Goal: Task Accomplishment & Management: Manage account settings

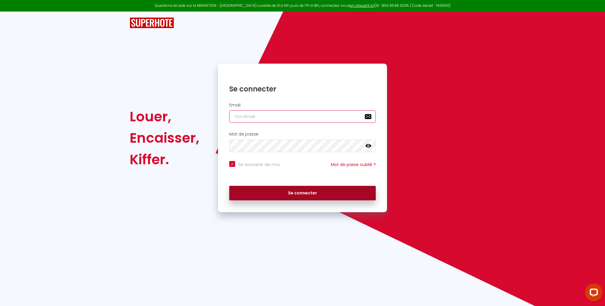
type input "[EMAIL_ADDRESS][DOMAIN_NAME]"
click at [293, 192] on button "Se connecter" at bounding box center [302, 193] width 147 height 15
checkbox input "true"
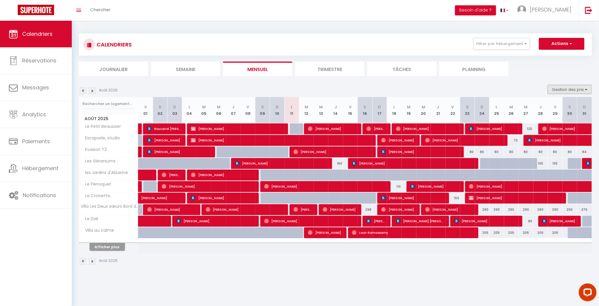
click at [576, 89] on button "Gestion des prix" at bounding box center [570, 89] width 44 height 9
click at [563, 108] on input "Nb Nuits minimum" at bounding box center [564, 108] width 53 height 6
checkbox input "true"
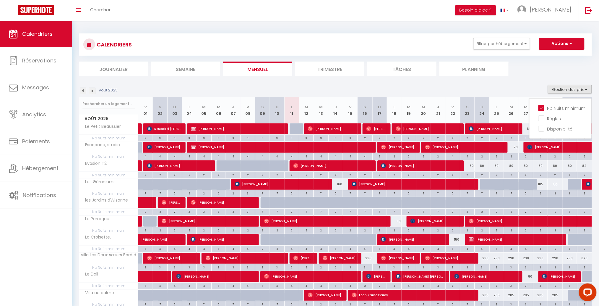
click at [524, 79] on section "Août 2025 Gestion des prix Nb Nuits minimum Règles Disponibilité Août 2025 V 01…" at bounding box center [335, 209] width 513 height 261
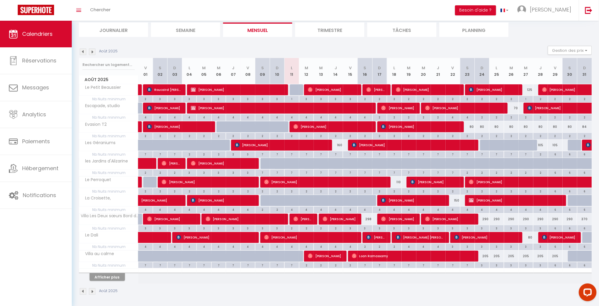
scroll to position [41, 0]
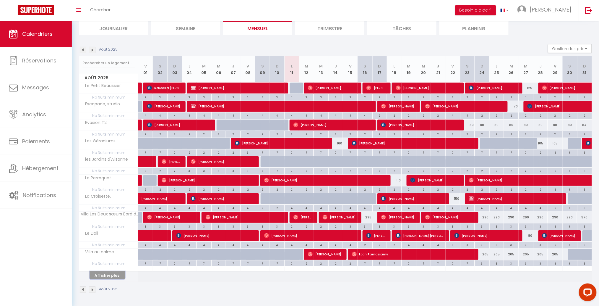
click at [104, 275] on button "Afficher plus" at bounding box center [107, 275] width 35 height 8
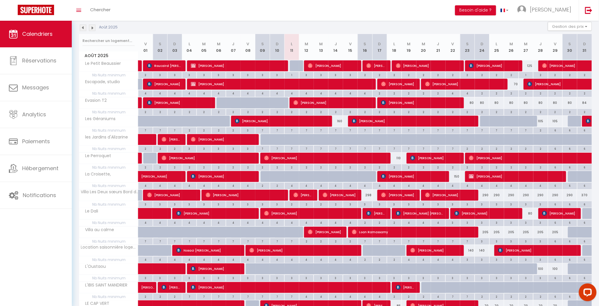
scroll to position [68, 0]
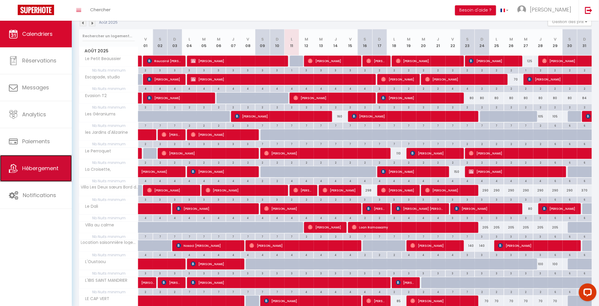
click at [27, 170] on span "Hébergement" at bounding box center [40, 167] width 36 height 7
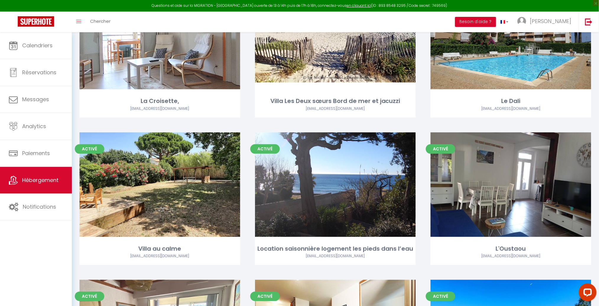
scroll to position [404, 0]
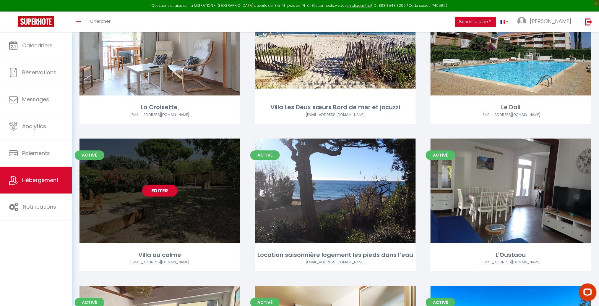
click at [159, 191] on link "Editer" at bounding box center [159, 191] width 35 height 12
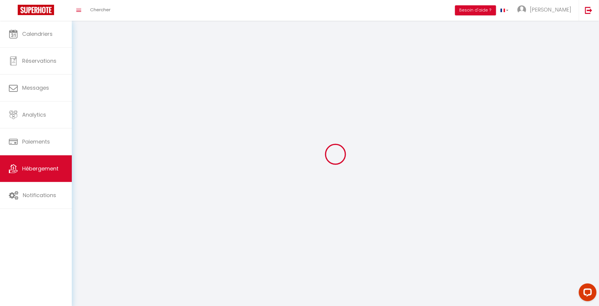
select select "1"
select select "28"
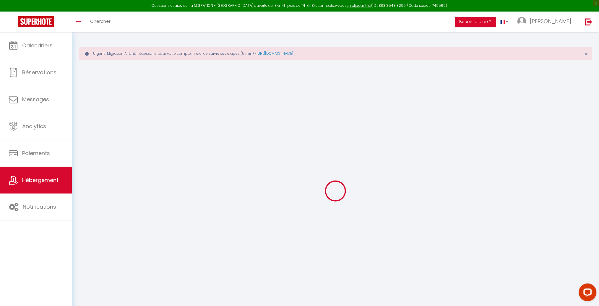
select select
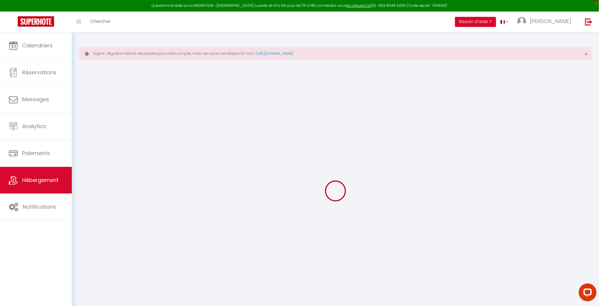
select select
checkbox input "false"
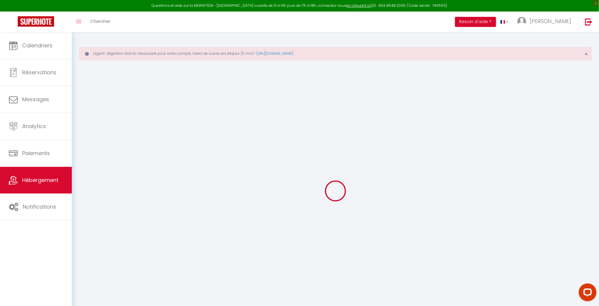
select select
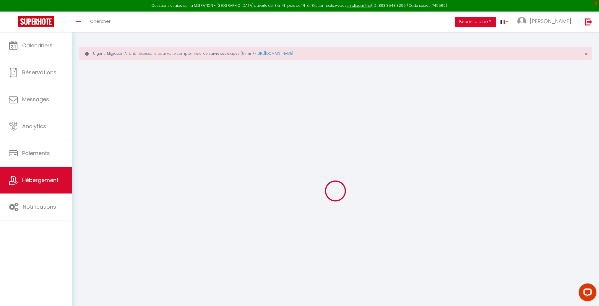
select select
checkbox input "false"
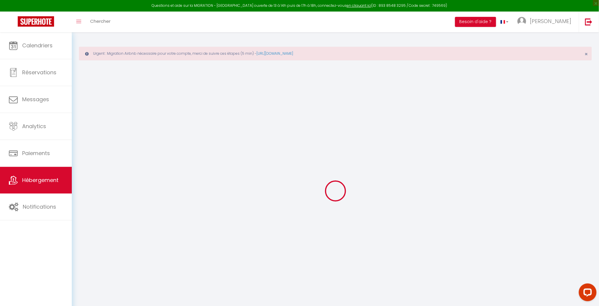
checkbox input "false"
select select
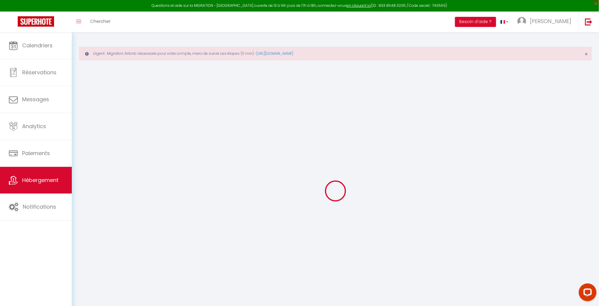
select select
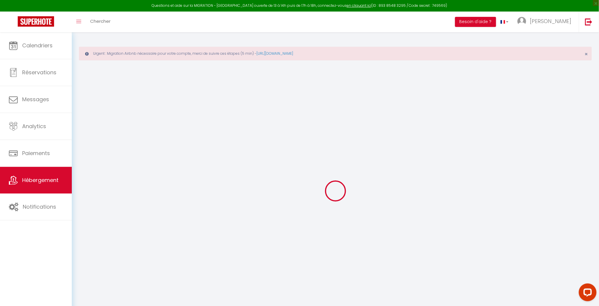
checkbox input "false"
select select
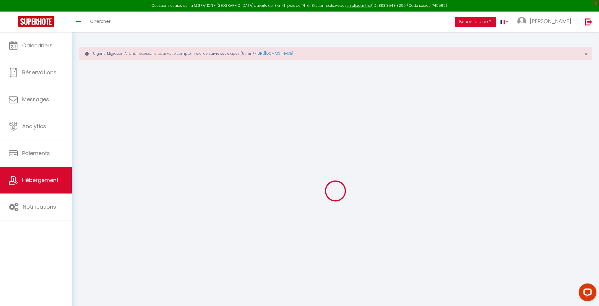
select select
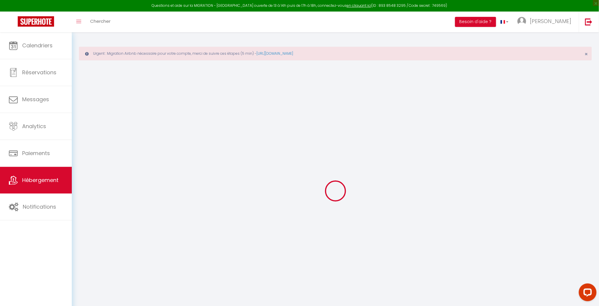
select select
checkbox input "false"
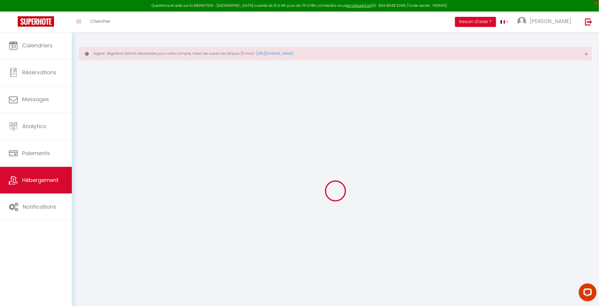
checkbox input "false"
select select
type input "Villa au calme"
type input "[PERSON_NAME]"
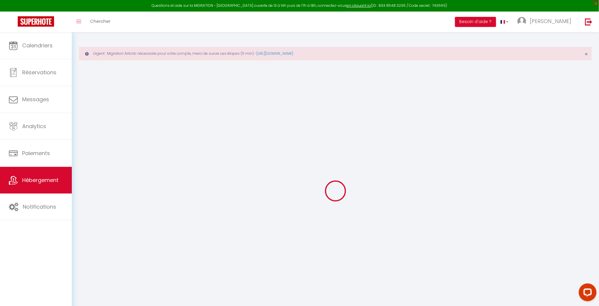
type input "[STREET_ADDRESS] [PERSON_NAME], 83500 [GEOGRAPHIC_DATA], [GEOGRAPHIC_DATA]"
type input "83500"
type input "La Seyne sur Mer"
select select "houses"
select select "8"
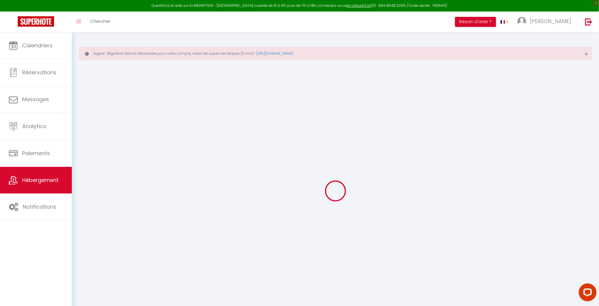
select select "4"
select select "2"
type input "209"
type input "100"
type input "5"
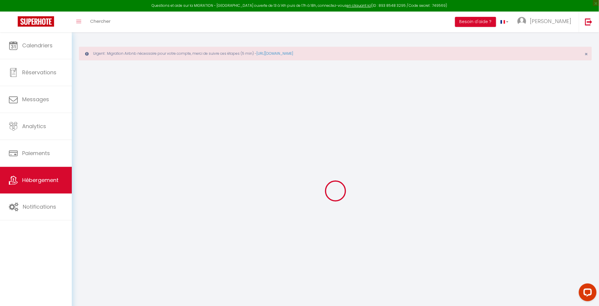
type input "3.09"
type input "750"
type input "19.99"
select select
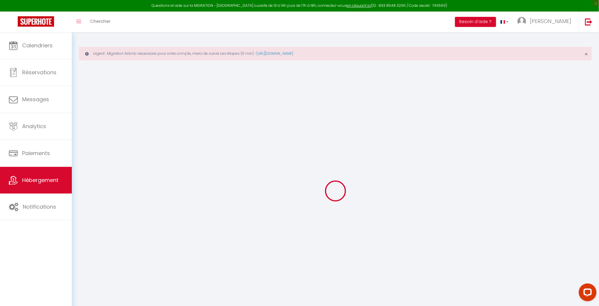
select select
type input "[STREET_ADDRESS][PERSON_NAME]"
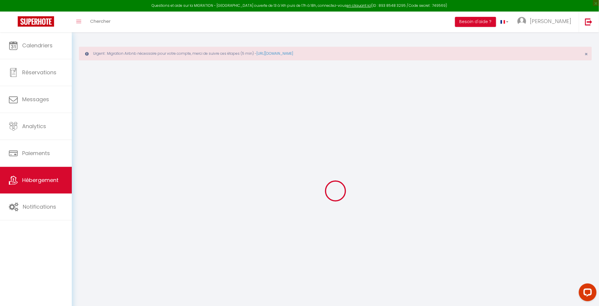
type input "83500"
type input "La Seyne-[GEOGRAPHIC_DATA]"
type input "[EMAIL_ADDRESS][DOMAIN_NAME]"
select select
checkbox input "false"
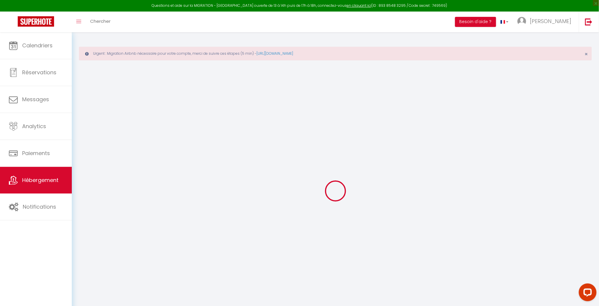
checkbox input "false"
radio input "true"
type input "100"
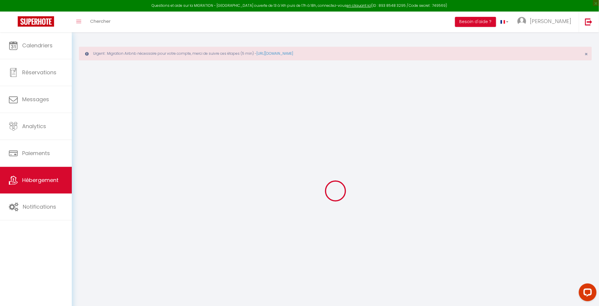
type input "0"
select select
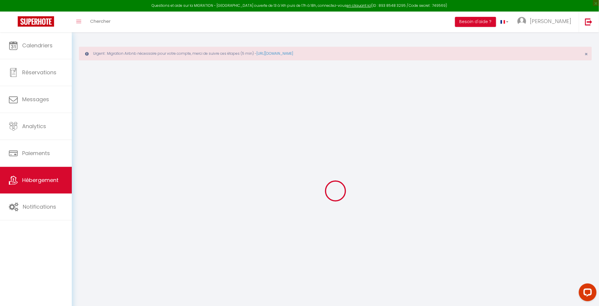
select select
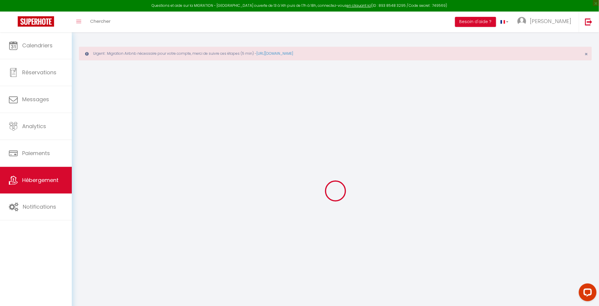
checkbox input "false"
select select
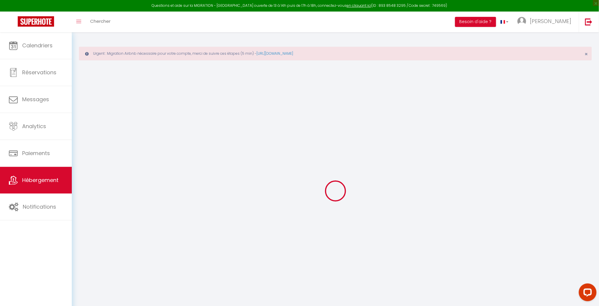
select select
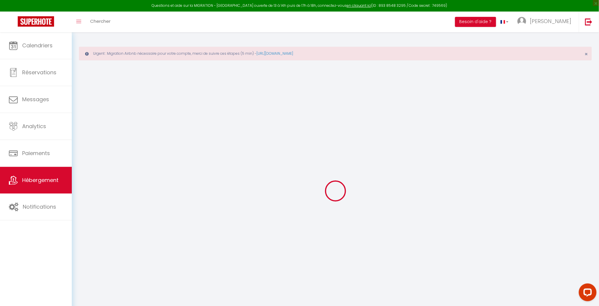
select select
checkbox input "false"
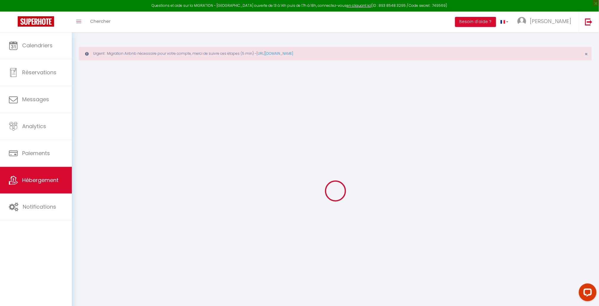
select select
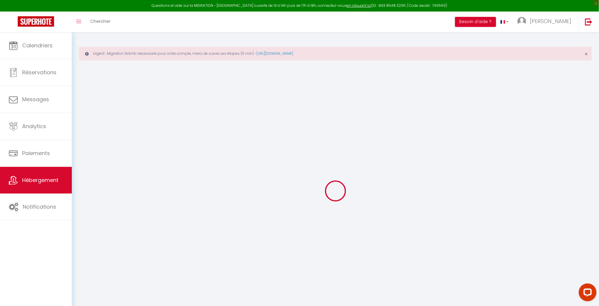
select select
checkbox input "false"
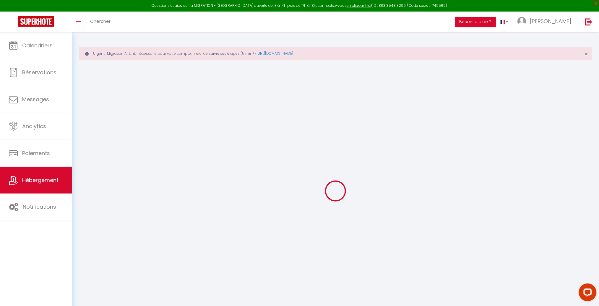
checkbox input "false"
select select
checkbox input "false"
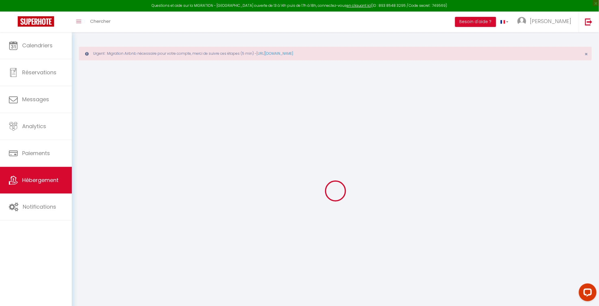
checkbox input "false"
select select "14:00"
select select "18:00"
select select "10:00"
select select "30"
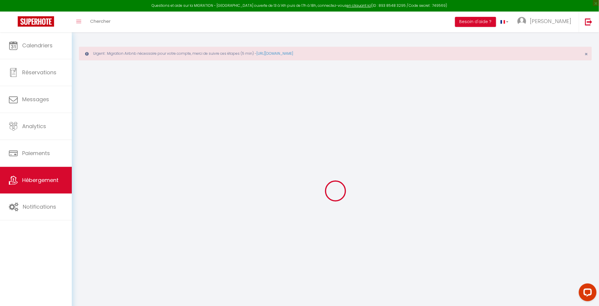
select select "30"
select select "10:00"
select select
checkbox input "false"
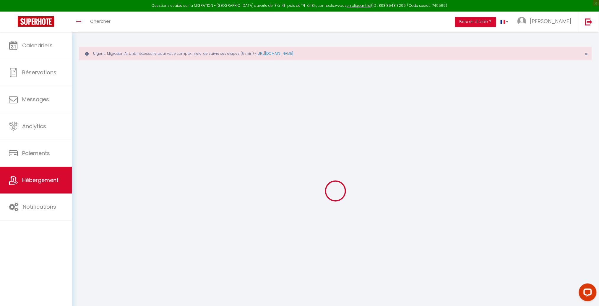
checkbox input "false"
select select
checkbox input "false"
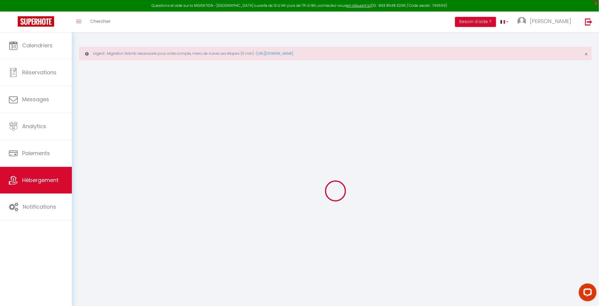
checkbox input "false"
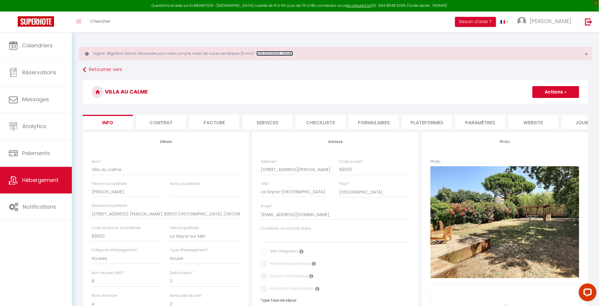
click at [274, 53] on link "[URL][DOMAIN_NAME]" at bounding box center [275, 53] width 37 height 5
click at [124, 175] on input "Villa au calme" at bounding box center [166, 169] width 149 height 11
type input "V"
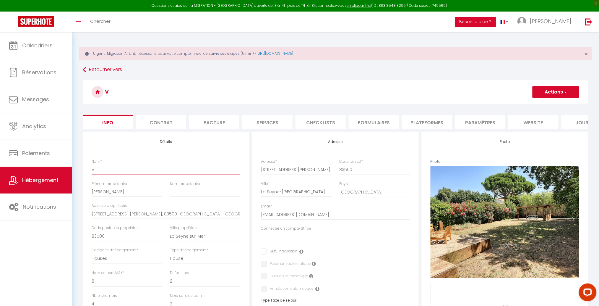
select select
checkbox input "false"
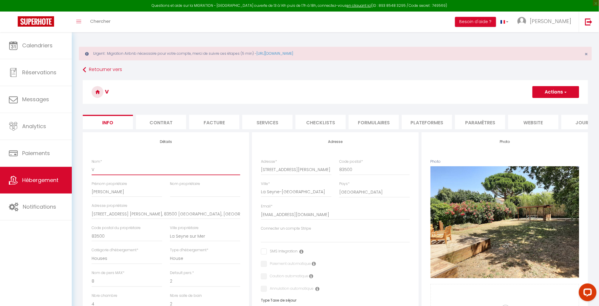
type input "Vi"
select select
checkbox input "false"
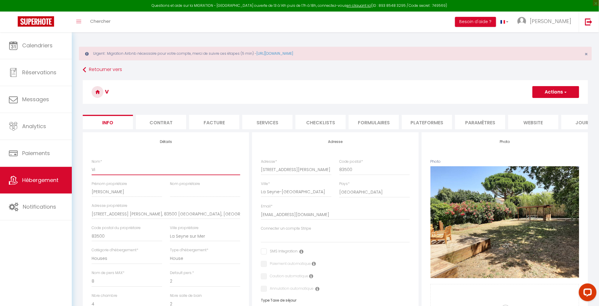
checkbox input "false"
type input "Vil"
select select
checkbox input "false"
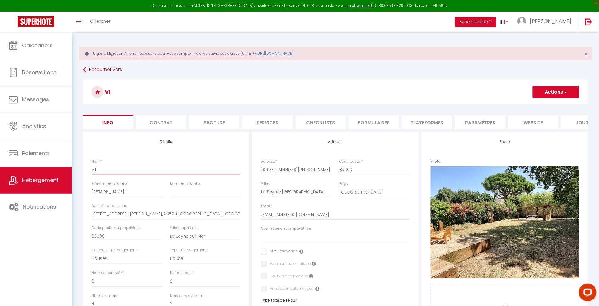
checkbox input "false"
type input "Vill"
select select
checkbox input "false"
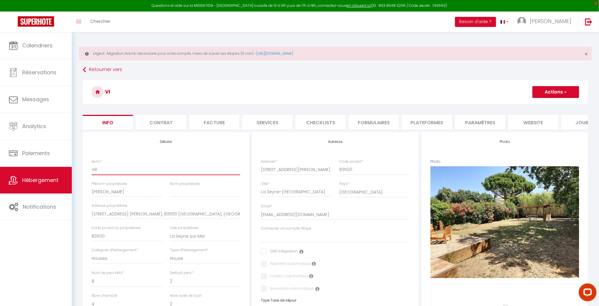
checkbox input "false"
type input "Villa"
select select
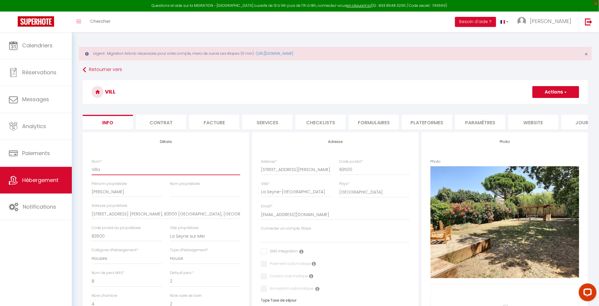
checkbox input "false"
type input "Villa"
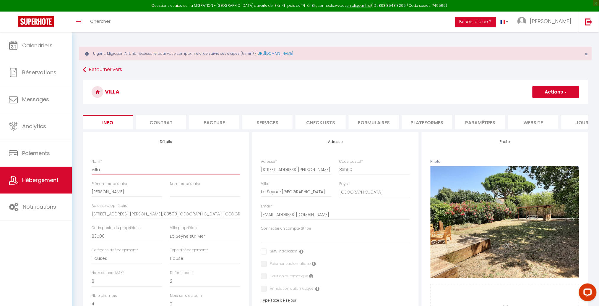
select select
checkbox input "false"
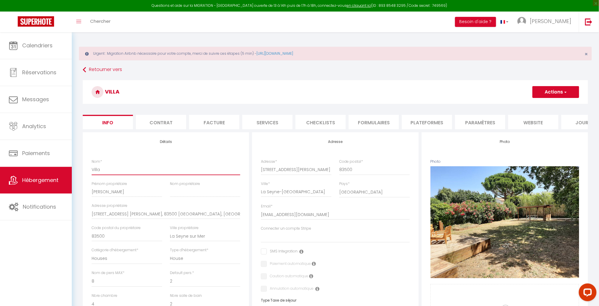
type input "Villa l"
select select
checkbox input "false"
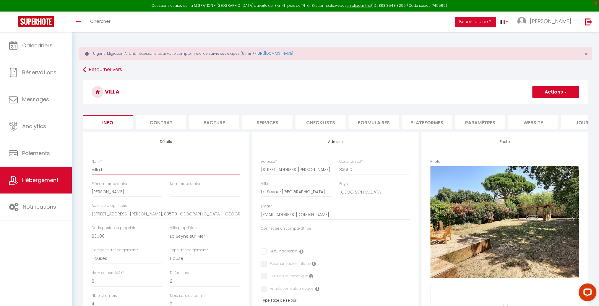
checkbox input "false"
type input "Villa le"
select select
checkbox input "false"
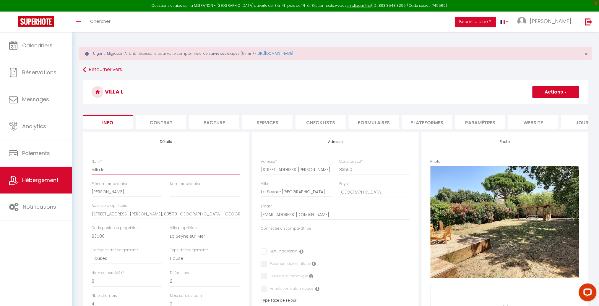
checkbox input "false"
type input "[GEOGRAPHIC_DATA]"
select select
checkbox input "false"
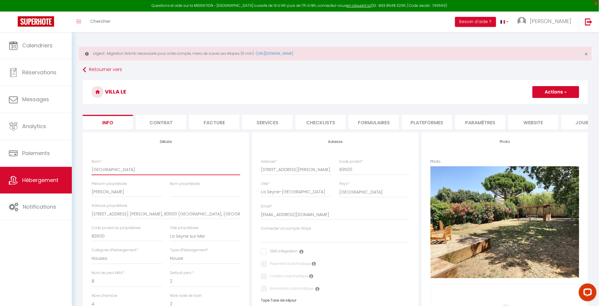
checkbox input "false"
type input "[GEOGRAPHIC_DATA]"
select select
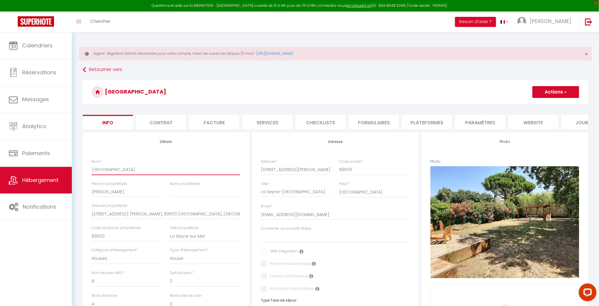
checkbox input "false"
click at [102, 175] on input "Villa les 4 Saisons" at bounding box center [166, 169] width 149 height 11
click at [546, 89] on button "Actions" at bounding box center [556, 92] width 47 height 12
click at [540, 106] on input "Enregistrer" at bounding box center [533, 105] width 22 height 6
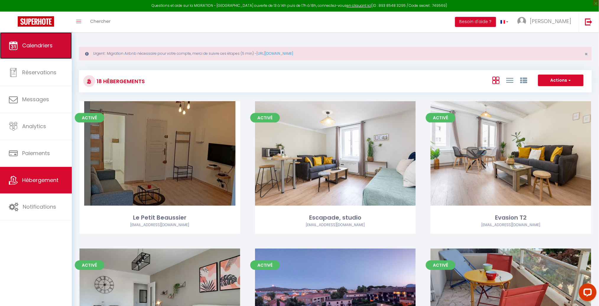
click at [38, 46] on span "Calendriers" at bounding box center [37, 45] width 30 height 7
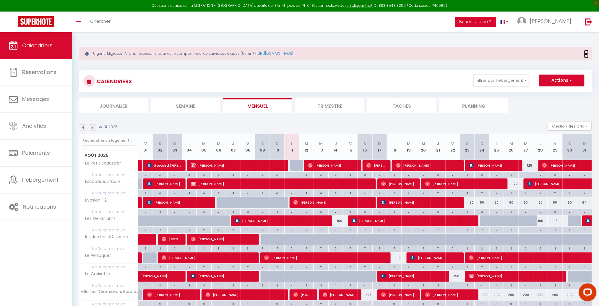
click at [586, 54] on span "×" at bounding box center [586, 53] width 3 height 7
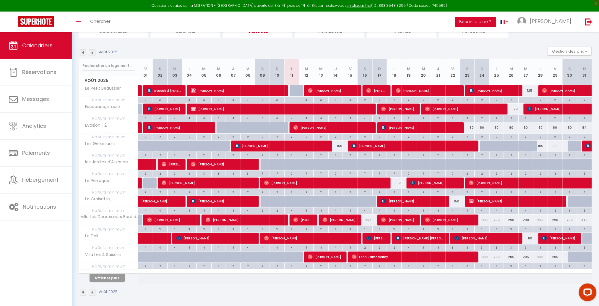
scroll to position [53, 0]
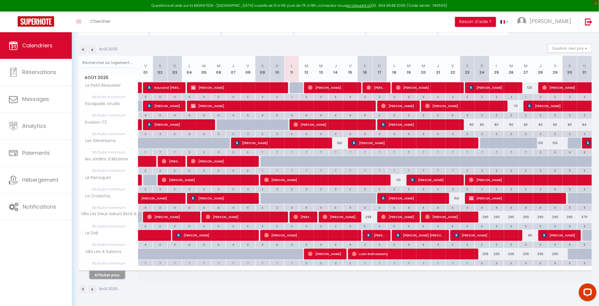
drag, startPoint x: 98, startPoint y: 275, endPoint x: 171, endPoint y: 276, distance: 73.0
click at [98, 275] on button "Afficher plus" at bounding box center [107, 275] width 35 height 8
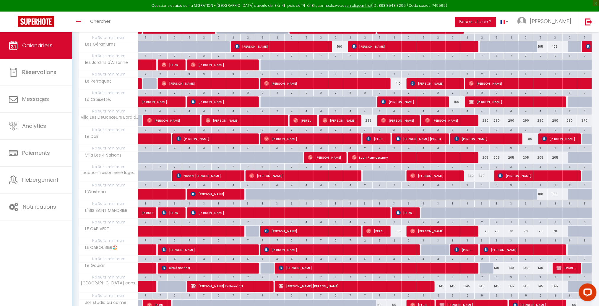
scroll to position [150, 0]
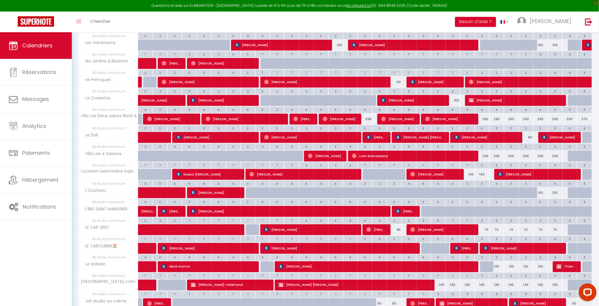
click at [466, 184] on div "3" at bounding box center [467, 183] width 14 height 6
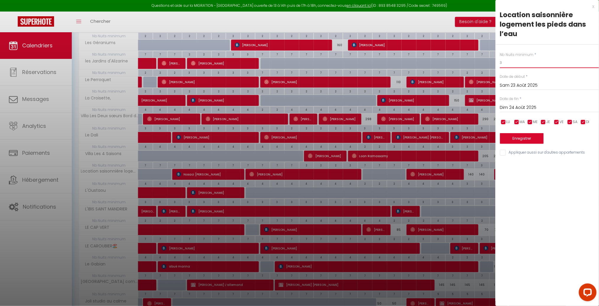
click at [509, 62] on input "3" at bounding box center [549, 62] width 99 height 11
click at [523, 135] on button "Enregistrer" at bounding box center [522, 138] width 44 height 11
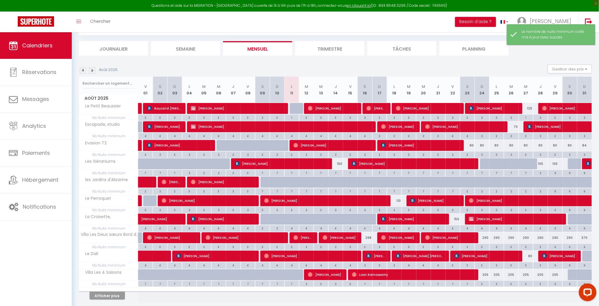
scroll to position [53, 0]
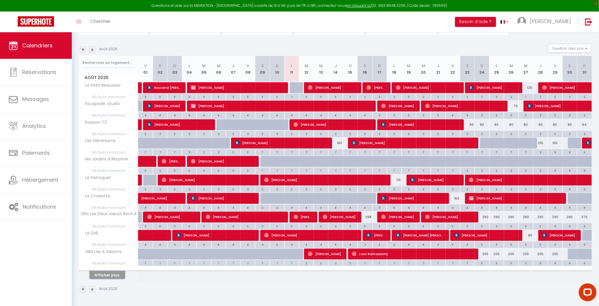
click at [107, 277] on button "Afficher plus" at bounding box center [107, 275] width 35 height 8
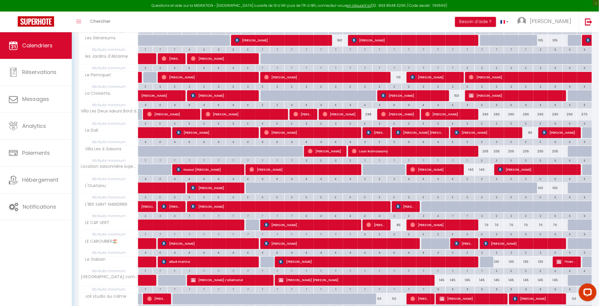
scroll to position [186, 0]
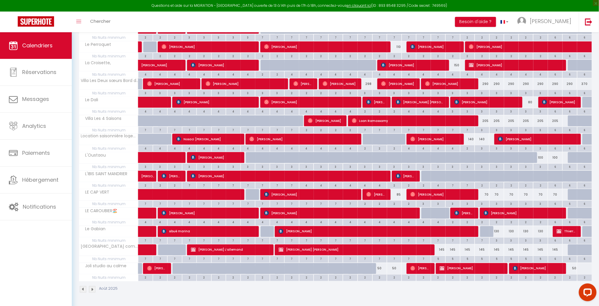
click at [481, 204] on div "3" at bounding box center [482, 203] width 14 height 6
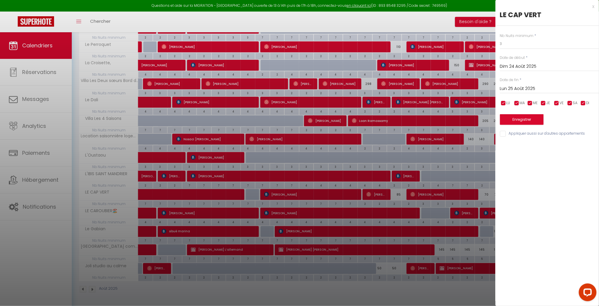
click at [542, 90] on input "Lun 25 Août 2025" at bounding box center [549, 89] width 99 height 8
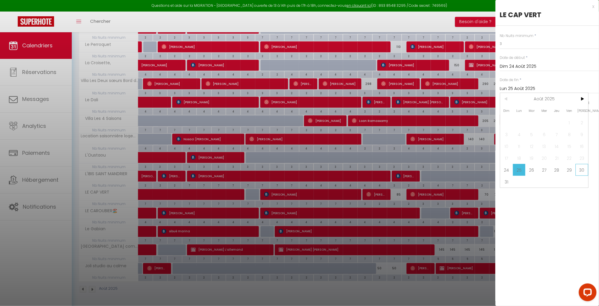
click at [584, 171] on span "30" at bounding box center [582, 170] width 13 height 12
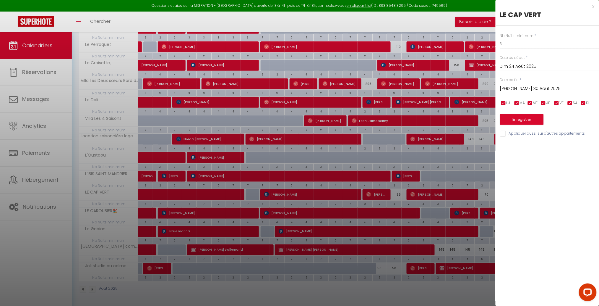
click at [533, 85] on input "[PERSON_NAME] 30 Août 2025" at bounding box center [549, 89] width 99 height 8
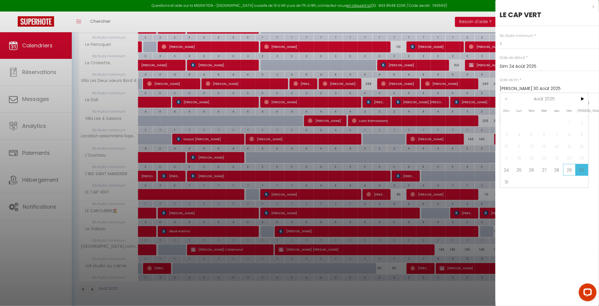
click at [568, 168] on span "29" at bounding box center [569, 170] width 13 height 12
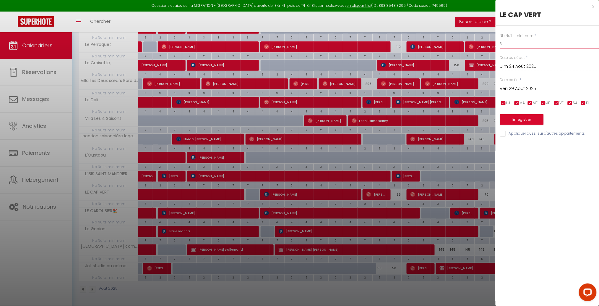
click at [506, 41] on input "3" at bounding box center [549, 43] width 99 height 11
click at [517, 118] on button "Enregistrer" at bounding box center [522, 119] width 44 height 11
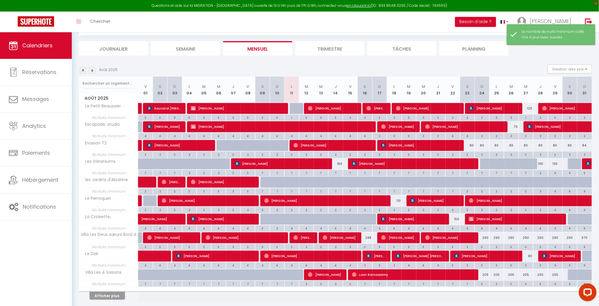
scroll to position [53, 0]
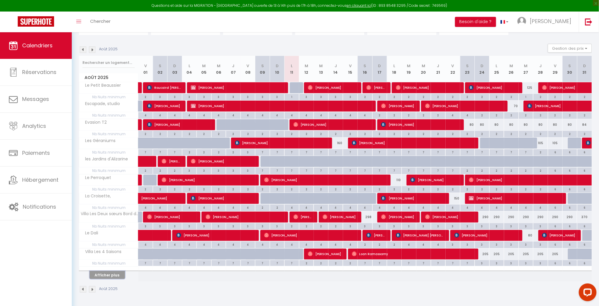
click at [113, 274] on button "Afficher plus" at bounding box center [107, 275] width 35 height 8
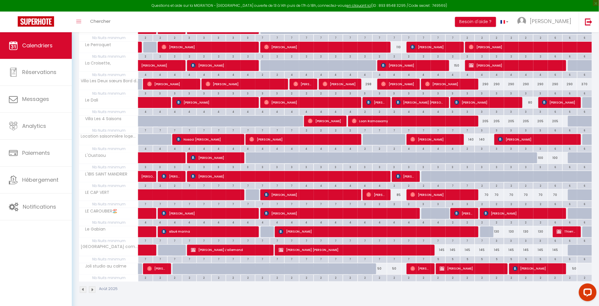
scroll to position [186, 0]
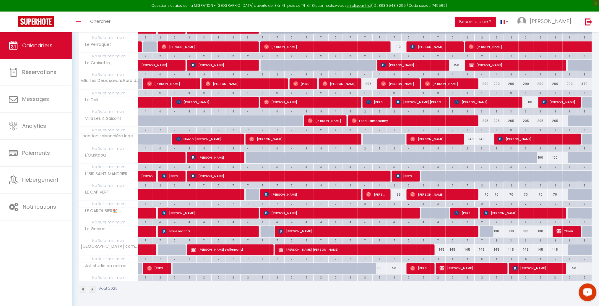
click at [585, 269] on div at bounding box center [584, 268] width 15 height 11
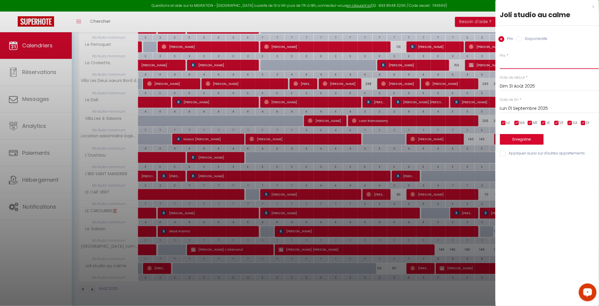
click at [522, 63] on input "Prix" at bounding box center [549, 63] width 99 height 11
click at [519, 137] on button "Enregistrer" at bounding box center [522, 139] width 44 height 11
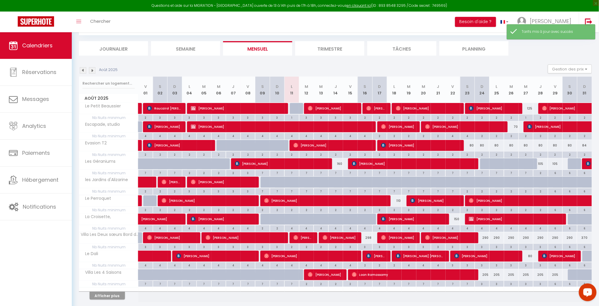
scroll to position [53, 0]
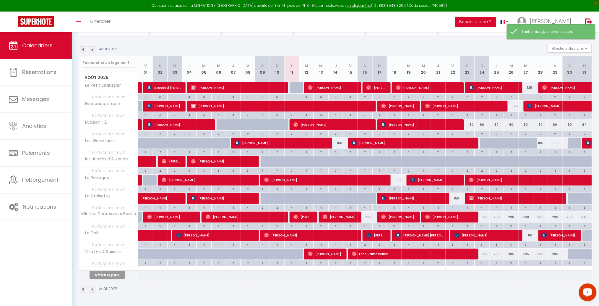
click at [93, 50] on img at bounding box center [92, 49] width 7 height 7
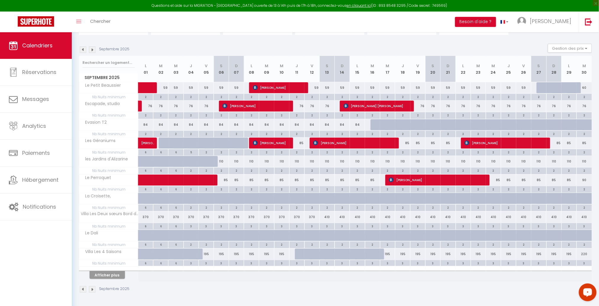
click at [144, 216] on div "370" at bounding box center [145, 216] width 15 height 11
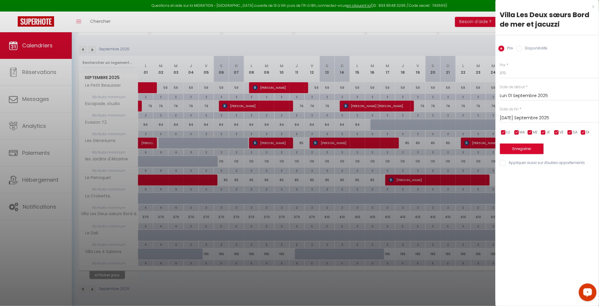
click at [516, 116] on input "[DATE] Septembre 2025" at bounding box center [549, 118] width 99 height 8
click at [578, 126] on span ">" at bounding box center [582, 128] width 13 height 12
click at [579, 187] on span "25" at bounding box center [582, 187] width 13 height 12
click at [513, 75] on input "370" at bounding box center [549, 73] width 99 height 11
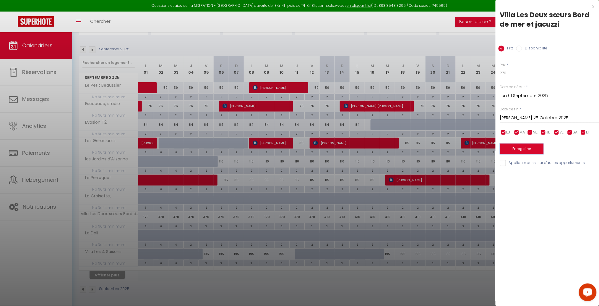
click at [531, 148] on button "Enregistrer" at bounding box center [522, 148] width 44 height 11
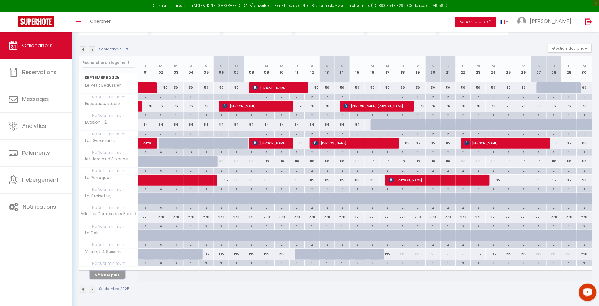
click at [98, 278] on button "Afficher plus" at bounding box center [107, 275] width 35 height 8
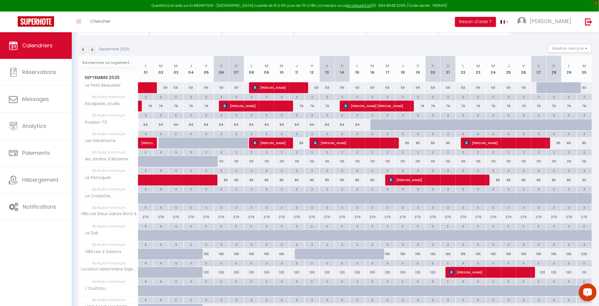
click at [141, 236] on div at bounding box center [145, 235] width 15 height 11
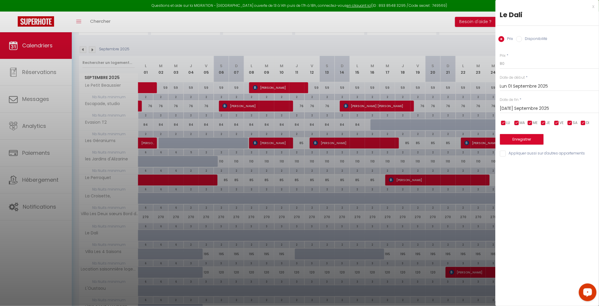
click at [513, 87] on input "Lun 01 Septembre 2025" at bounding box center [549, 86] width 99 height 8
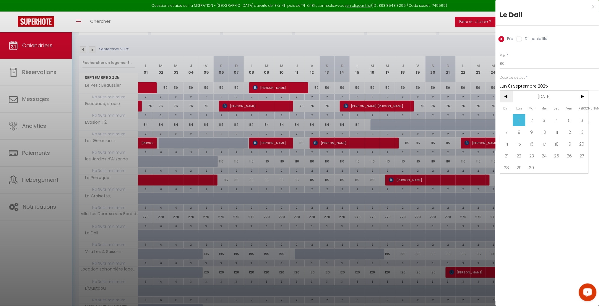
click at [505, 96] on span "<" at bounding box center [506, 96] width 13 height 12
click at [569, 165] on span "29" at bounding box center [569, 167] width 13 height 12
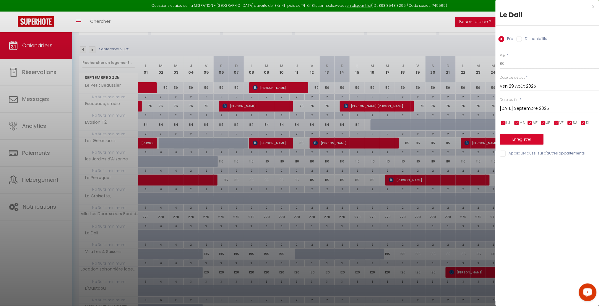
click at [547, 110] on input "[DATE] Septembre 2025" at bounding box center [549, 109] width 99 height 8
click at [580, 119] on span ">" at bounding box center [582, 119] width 13 height 12
click at [570, 189] on span "31" at bounding box center [569, 190] width 13 height 12
click at [530, 39] on label "Disponibilité" at bounding box center [534, 39] width 25 height 7
click at [522, 39] on input "Disponibilité" at bounding box center [519, 39] width 6 height 6
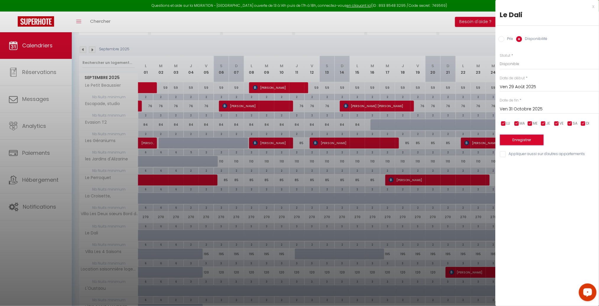
click at [524, 142] on button "Enregistrer" at bounding box center [522, 139] width 44 height 11
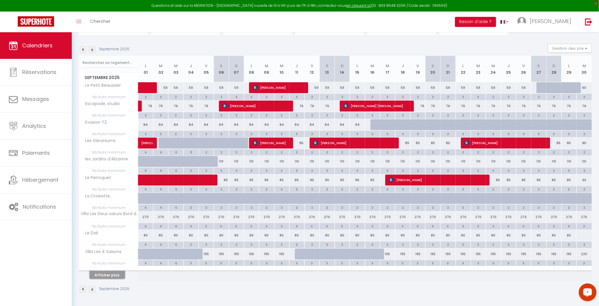
click at [116, 277] on button "Afficher plus" at bounding box center [107, 275] width 35 height 8
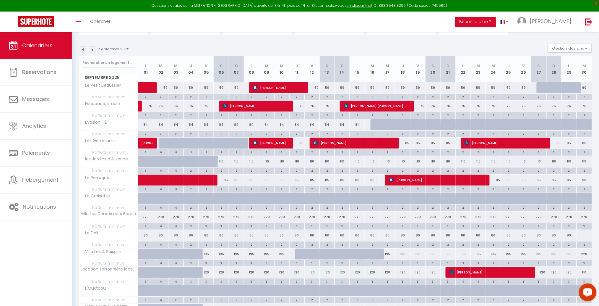
click at [207, 257] on div "195" at bounding box center [206, 253] width 15 height 11
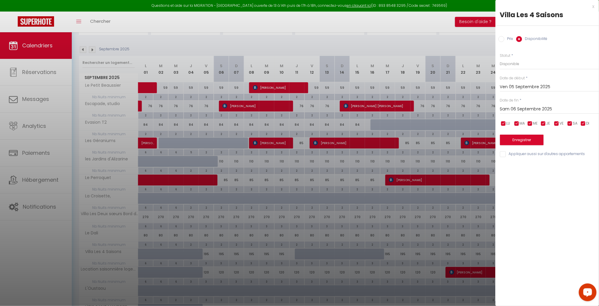
click at [529, 106] on input "Sam 06 Septembre 2025" at bounding box center [549, 109] width 99 height 8
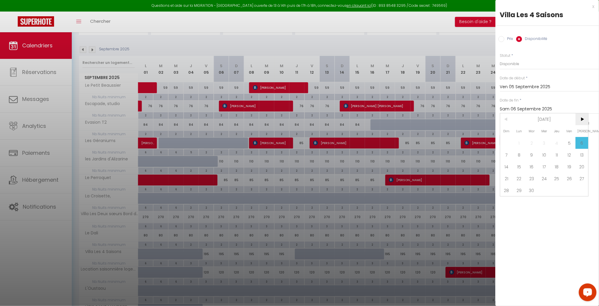
click at [585, 119] on span ">" at bounding box center [582, 119] width 13 height 12
click at [583, 119] on span ">" at bounding box center [582, 119] width 13 height 12
click at [582, 164] on span "15" at bounding box center [582, 166] width 13 height 12
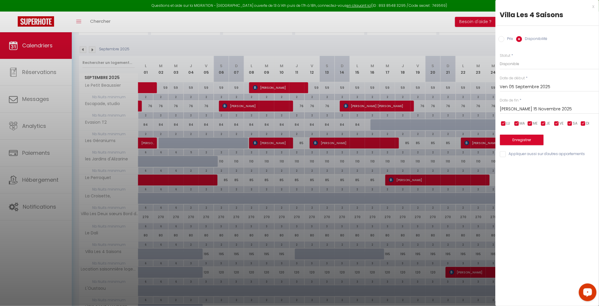
click at [508, 39] on label "Prix" at bounding box center [508, 39] width 9 height 7
click at [504, 39] on input "Prix" at bounding box center [502, 39] width 6 height 6
click at [513, 64] on input "195" at bounding box center [549, 63] width 99 height 11
click at [524, 139] on button "Enregistrer" at bounding box center [522, 139] width 44 height 11
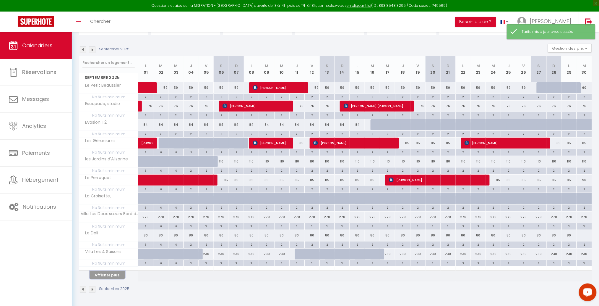
click at [109, 275] on button "Afficher plus" at bounding box center [107, 275] width 35 height 8
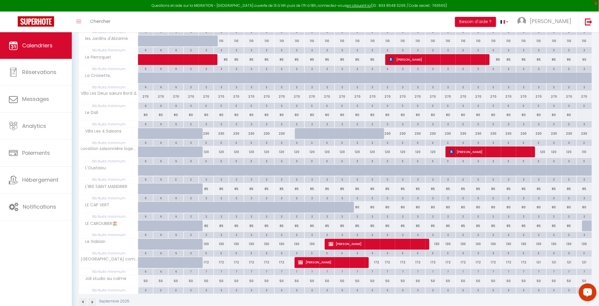
scroll to position [183, 0]
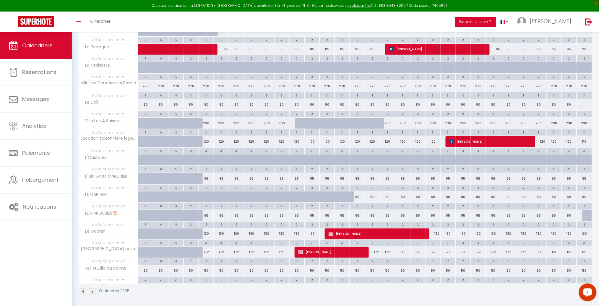
click at [207, 142] on div "120" at bounding box center [206, 141] width 15 height 11
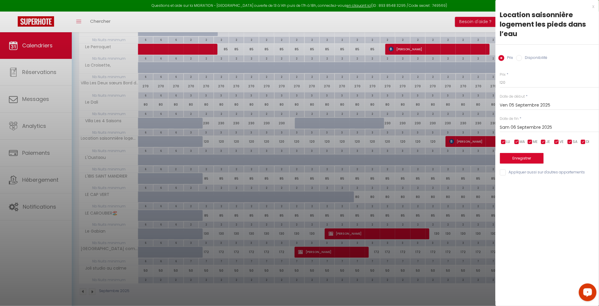
click at [512, 123] on div "[PERSON_NAME] 06 Septembre 2025 < [DATE] > Dim Lun Mar Mer Jeu Ven Sam 1 2 3 4 …" at bounding box center [549, 126] width 99 height 11
click at [514, 128] on input "Sam 06 Septembre 2025" at bounding box center [549, 128] width 99 height 8
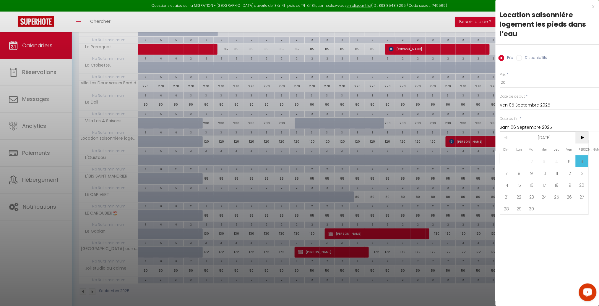
click at [582, 138] on span ">" at bounding box center [582, 138] width 13 height 12
click at [570, 207] on span "31" at bounding box center [569, 208] width 13 height 12
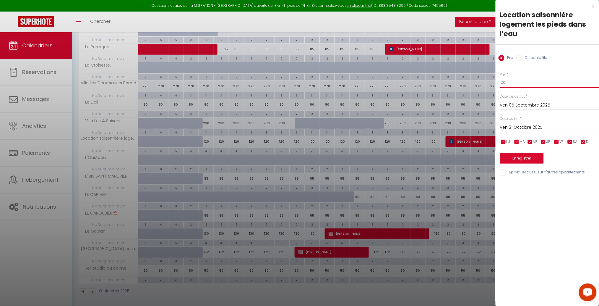
click at [512, 82] on input "120" at bounding box center [549, 82] width 99 height 11
click at [525, 156] on button "Enregistrer" at bounding box center [522, 158] width 44 height 11
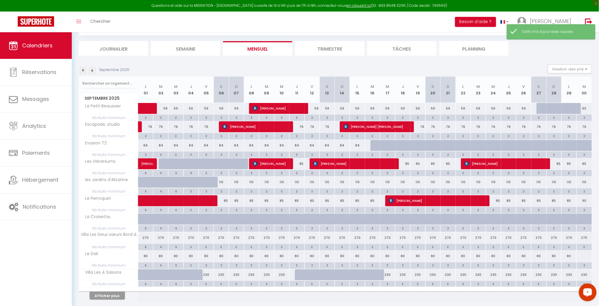
scroll to position [53, 0]
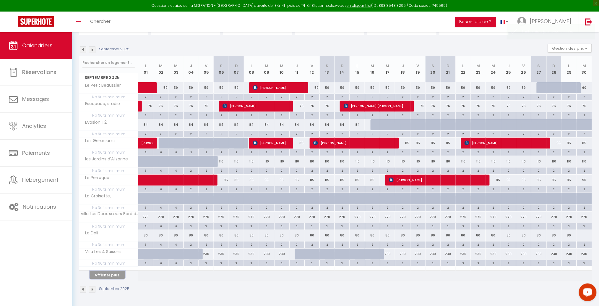
click at [112, 274] on button "Afficher plus" at bounding box center [107, 275] width 35 height 8
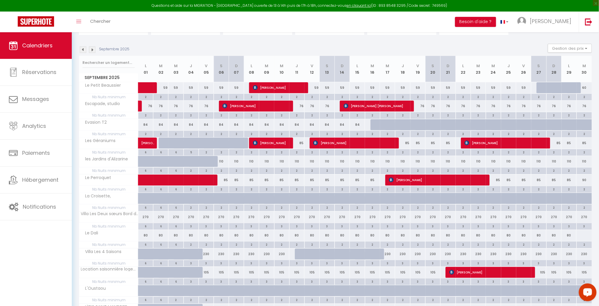
scroll to position [186, 0]
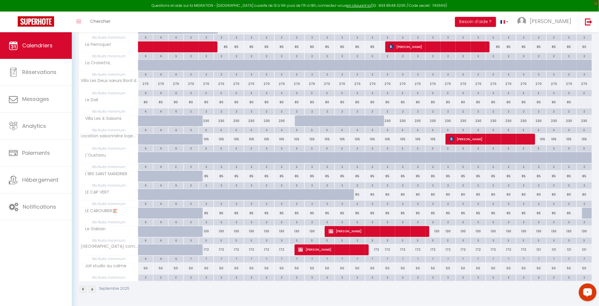
click at [358, 194] on div "80" at bounding box center [357, 194] width 15 height 11
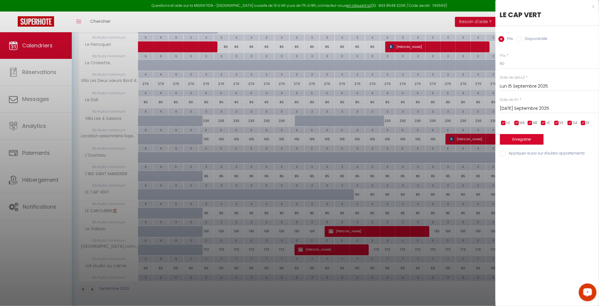
click at [525, 108] on input "[DATE] Septembre 2025" at bounding box center [549, 109] width 99 height 8
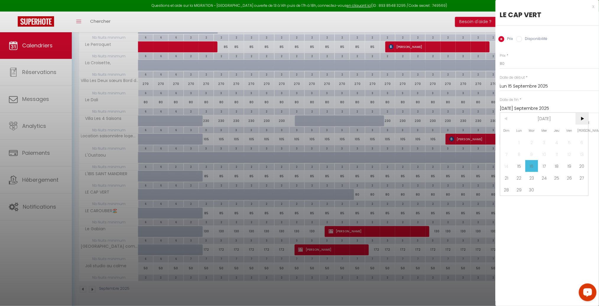
click at [583, 118] on span ">" at bounding box center [582, 119] width 13 height 12
click at [584, 177] on span "25" at bounding box center [582, 178] width 13 height 12
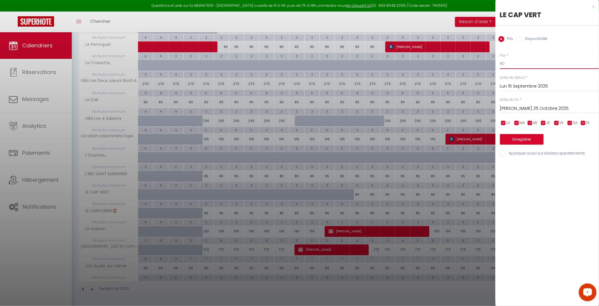
click at [516, 62] on input "80" at bounding box center [549, 63] width 99 height 11
click at [518, 143] on button "Enregistrer" at bounding box center [522, 139] width 44 height 11
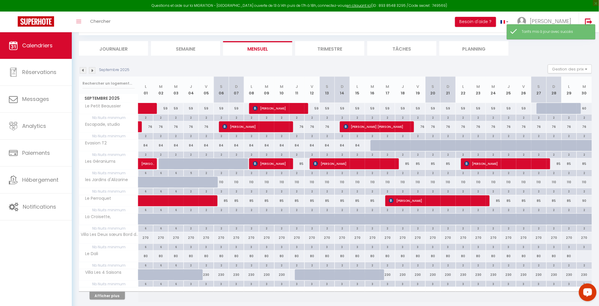
scroll to position [53, 0]
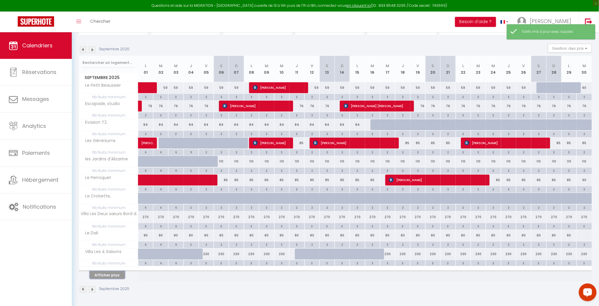
click at [99, 278] on button "Afficher plus" at bounding box center [107, 275] width 35 height 8
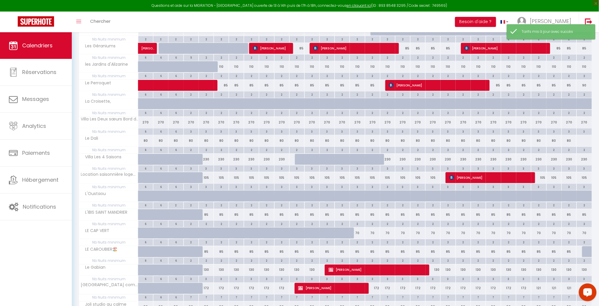
scroll to position [186, 0]
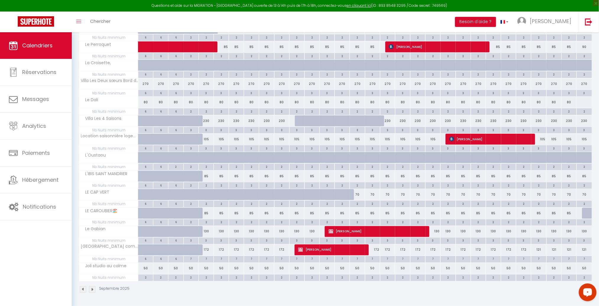
click at [209, 214] on div "85" at bounding box center [206, 212] width 15 height 11
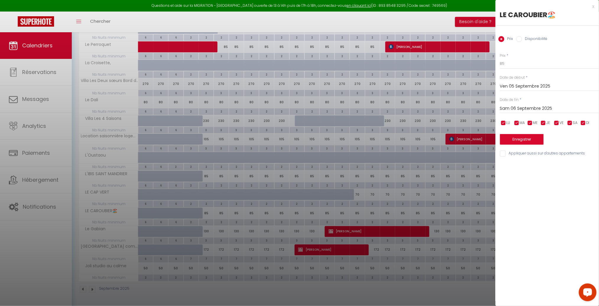
click at [514, 110] on input "Sam 06 Septembre 2025" at bounding box center [549, 109] width 99 height 8
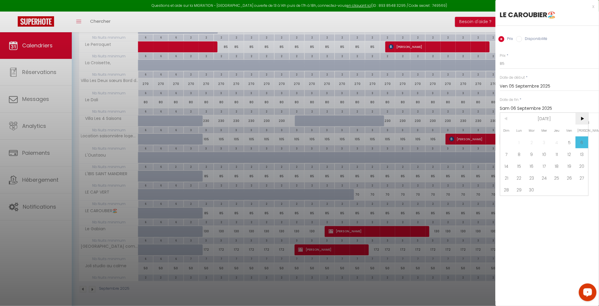
click at [582, 117] on span ">" at bounding box center [582, 119] width 13 height 12
click at [583, 152] on span "8" at bounding box center [582, 154] width 13 height 12
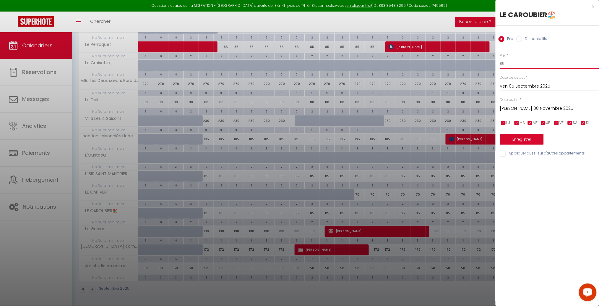
click at [515, 63] on input "85" at bounding box center [549, 63] width 99 height 11
click at [525, 142] on button "Enregistrer" at bounding box center [522, 139] width 44 height 11
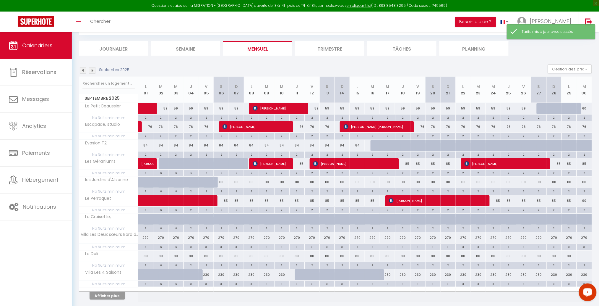
scroll to position [53, 0]
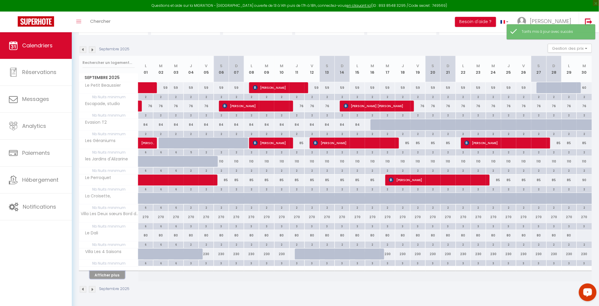
click at [106, 275] on button "Afficher plus" at bounding box center [107, 275] width 35 height 8
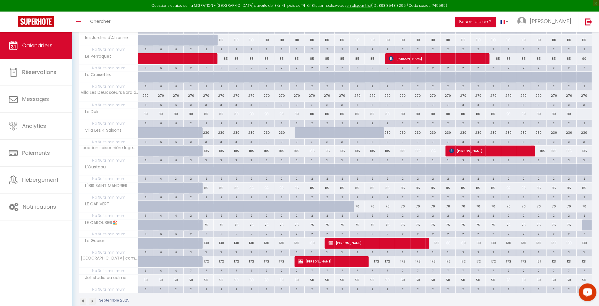
scroll to position [186, 0]
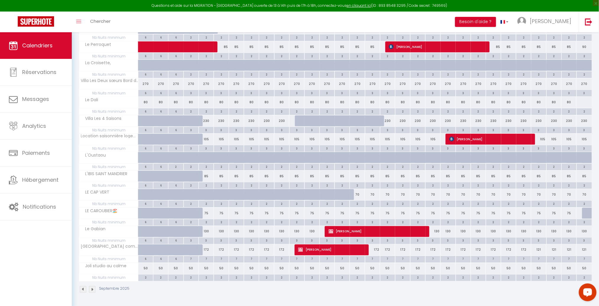
click at [208, 232] on div "130" at bounding box center [206, 231] width 15 height 11
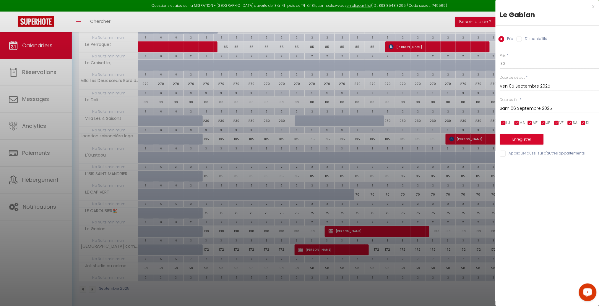
click at [537, 106] on input "Sam 06 Septembre 2025" at bounding box center [549, 109] width 99 height 8
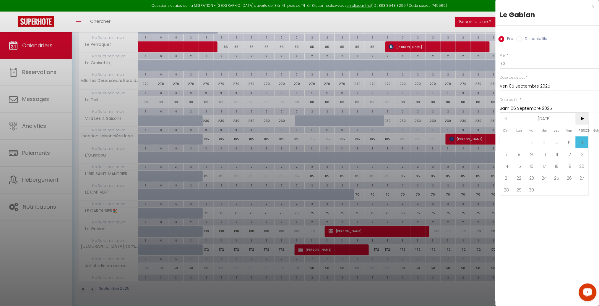
click at [582, 121] on span ">" at bounding box center [582, 119] width 13 height 12
click at [581, 118] on span ">" at bounding box center [582, 119] width 13 height 12
click at [584, 143] on span "1" at bounding box center [582, 142] width 13 height 12
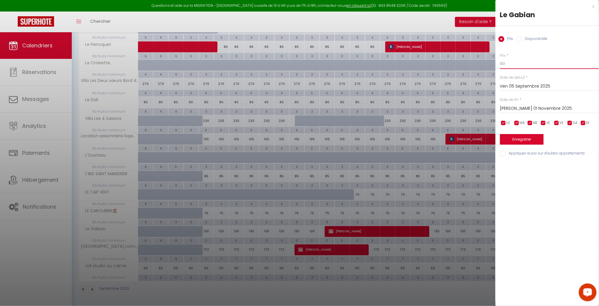
click at [510, 63] on input "130" at bounding box center [549, 63] width 99 height 11
click at [525, 138] on button "Enregistrer" at bounding box center [522, 139] width 44 height 11
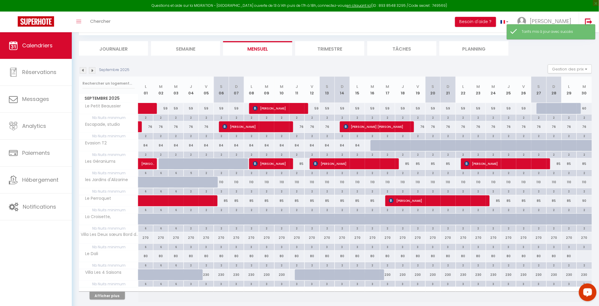
scroll to position [53, 0]
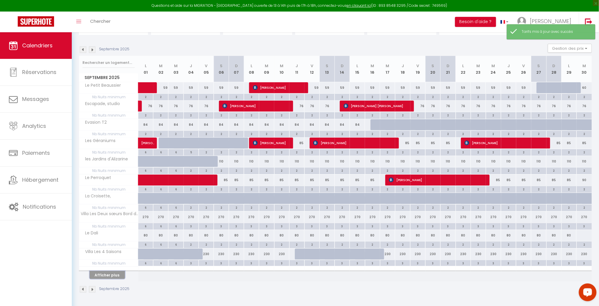
click at [110, 277] on button "Afficher plus" at bounding box center [107, 275] width 35 height 8
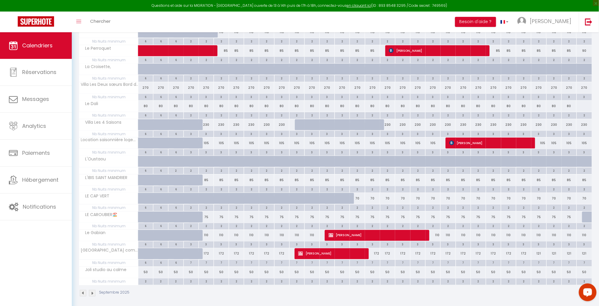
scroll to position [186, 0]
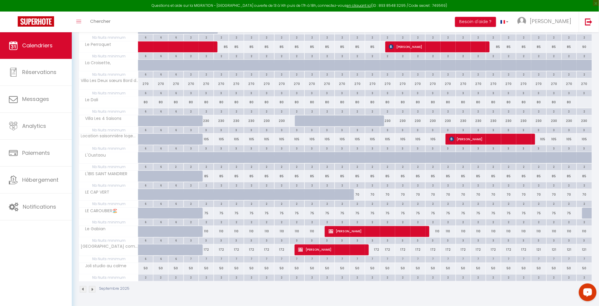
click at [207, 259] on div "7" at bounding box center [206, 259] width 15 height 6
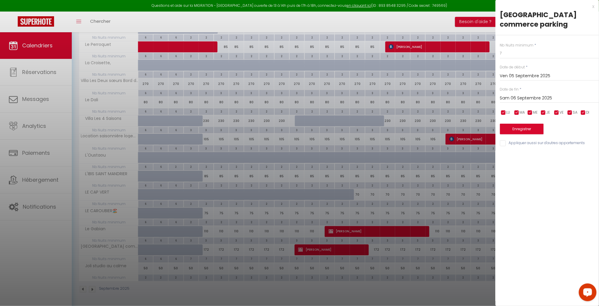
click at [539, 100] on input "Sam 06 Septembre 2025" at bounding box center [549, 98] width 99 height 8
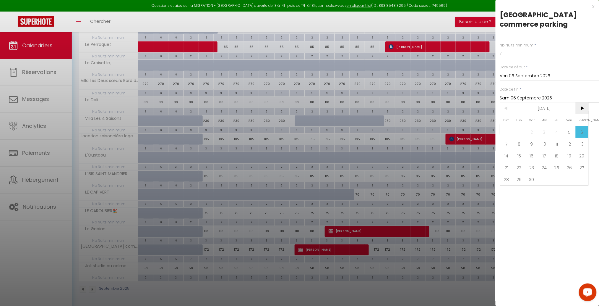
click at [583, 106] on span ">" at bounding box center [582, 108] width 13 height 12
click at [580, 168] on span "25" at bounding box center [582, 167] width 13 height 12
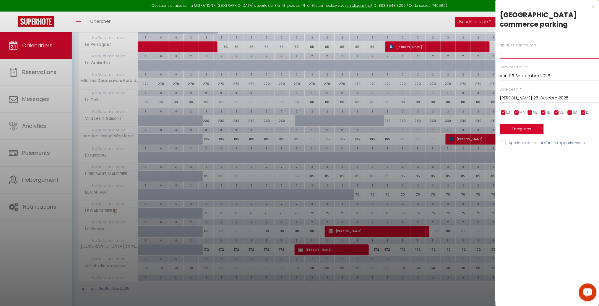
click at [513, 53] on input "7" at bounding box center [549, 53] width 99 height 11
click at [521, 131] on button "Enregistrer" at bounding box center [522, 129] width 44 height 11
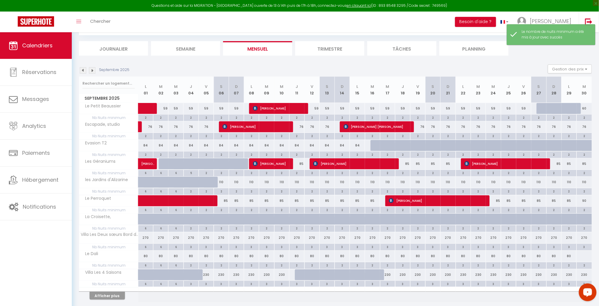
scroll to position [53, 0]
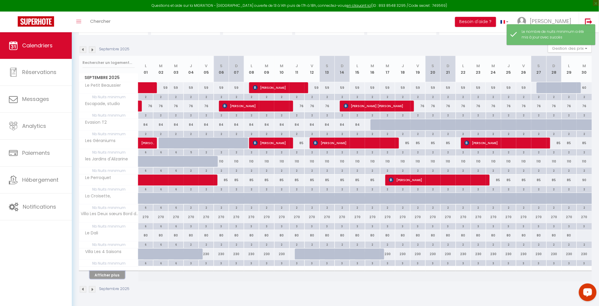
click at [115, 274] on button "Afficher plus" at bounding box center [107, 275] width 35 height 8
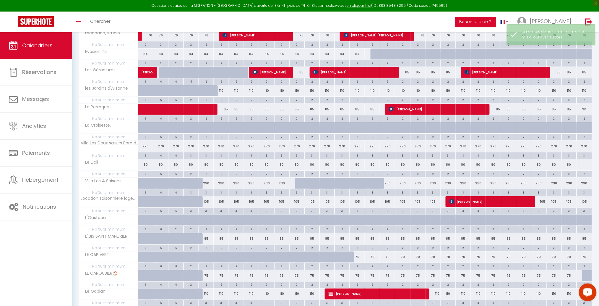
scroll to position [186, 0]
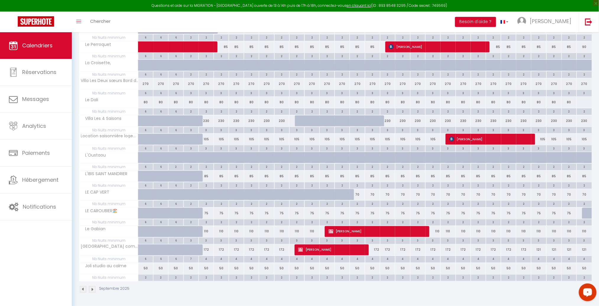
click at [206, 251] on div "172" at bounding box center [206, 249] width 15 height 11
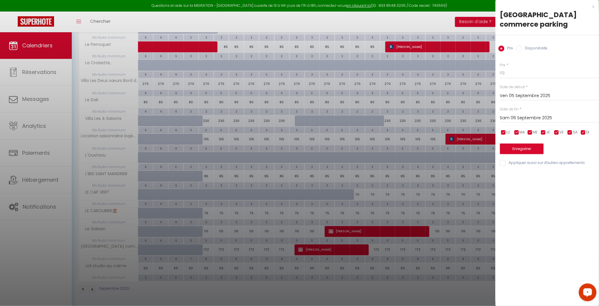
click at [539, 118] on input "Sam 06 Septembre 2025" at bounding box center [549, 118] width 99 height 8
click at [585, 129] on span ">" at bounding box center [582, 128] width 13 height 12
click at [582, 186] on span "25" at bounding box center [582, 187] width 13 height 12
click at [512, 75] on input "172" at bounding box center [549, 73] width 99 height 11
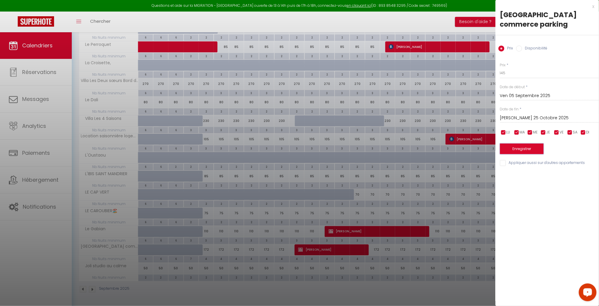
click at [517, 151] on button "Enregistrer" at bounding box center [522, 148] width 44 height 11
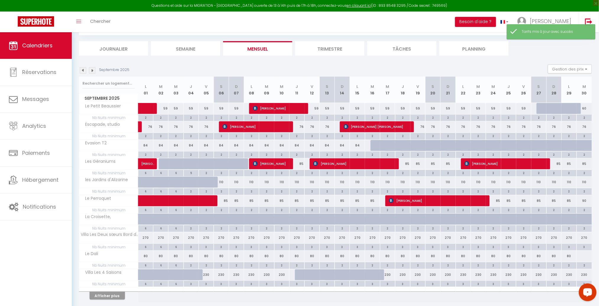
scroll to position [53, 0]
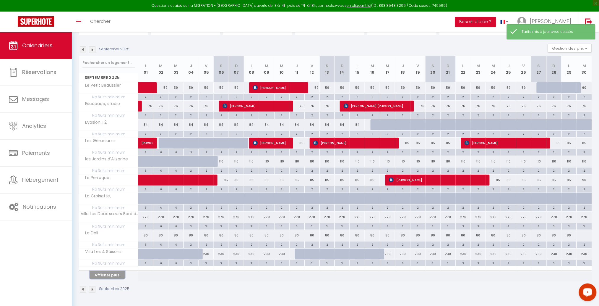
click at [98, 276] on button "Afficher plus" at bounding box center [107, 275] width 35 height 8
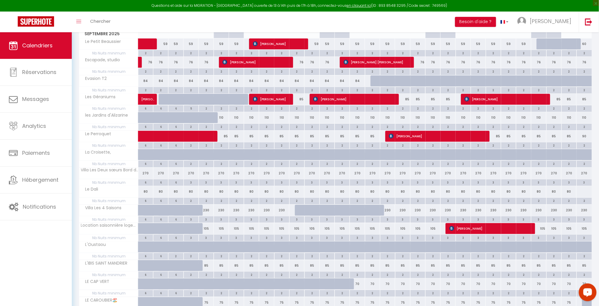
scroll to position [92, 0]
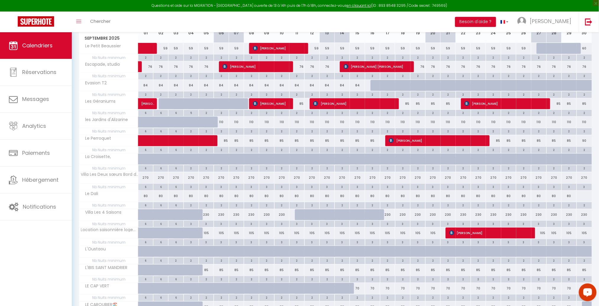
click at [223, 123] on div "110" at bounding box center [221, 121] width 15 height 11
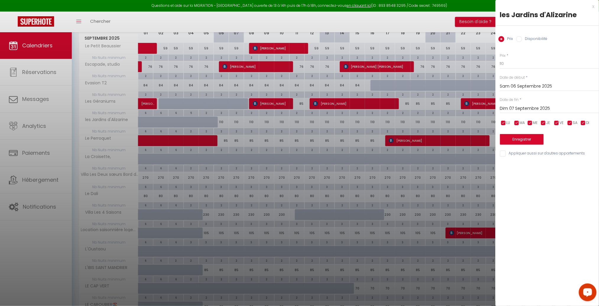
click at [519, 107] on input "Dim 07 Septembre 2025" at bounding box center [549, 109] width 99 height 8
click at [581, 116] on span ">" at bounding box center [582, 119] width 13 height 12
click at [585, 178] on span "25" at bounding box center [582, 178] width 13 height 12
click at [517, 61] on input "110" at bounding box center [549, 63] width 99 height 11
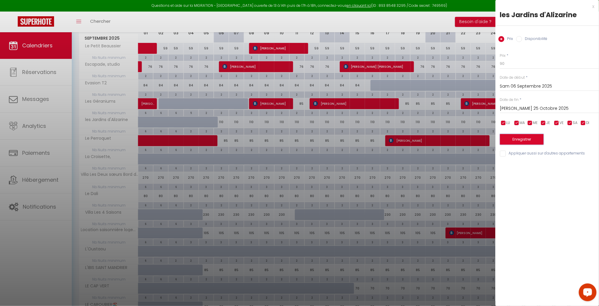
click at [530, 142] on button "Enregistrer" at bounding box center [522, 139] width 44 height 11
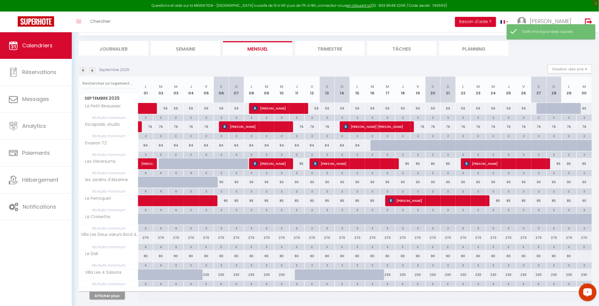
scroll to position [53, 0]
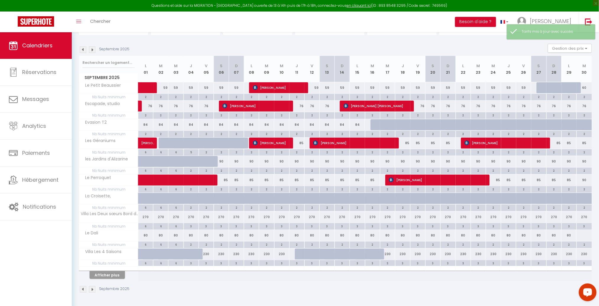
click at [164, 86] on div "59" at bounding box center [160, 87] width 15 height 11
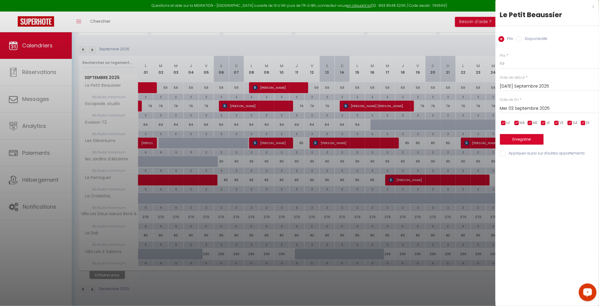
click at [517, 108] on input "Mer 03 Septembre 2025" at bounding box center [549, 109] width 99 height 8
click at [519, 156] on span "8" at bounding box center [519, 154] width 13 height 12
click at [510, 65] on input "59" at bounding box center [549, 63] width 99 height 11
click at [528, 138] on button "Enregistrer" at bounding box center [522, 139] width 44 height 11
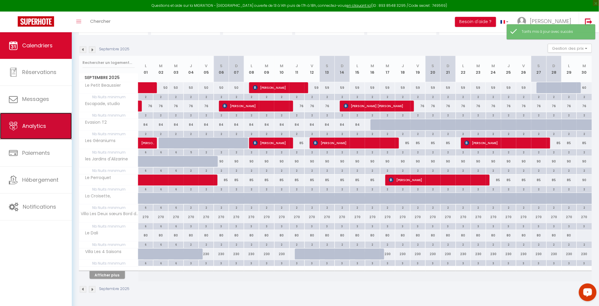
click at [30, 130] on link "Analytics" at bounding box center [36, 126] width 72 height 27
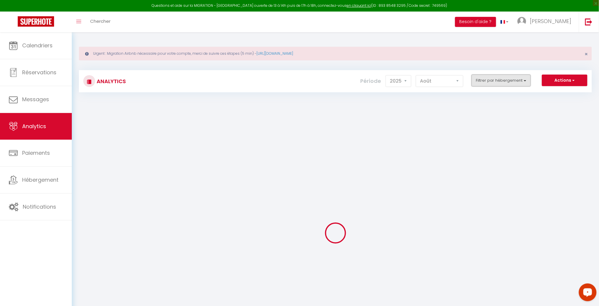
click at [489, 78] on button "Filtrer par hébergement" at bounding box center [501, 80] width 59 height 12
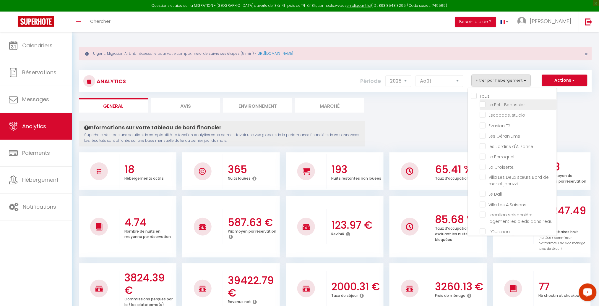
click at [497, 106] on Beaussier "checkbox" at bounding box center [518, 104] width 77 height 6
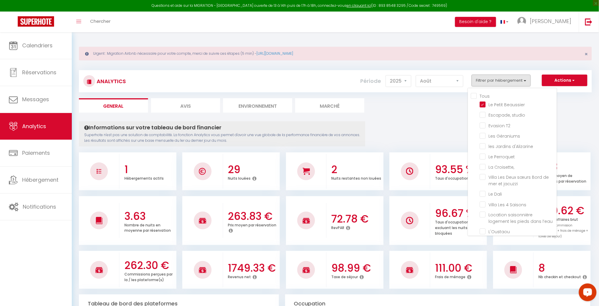
click at [418, 112] on ul "General Avis Environnement Marché" at bounding box center [335, 105] width 513 height 14
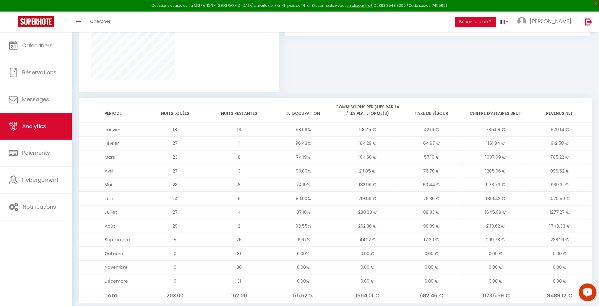
scroll to position [453, 0]
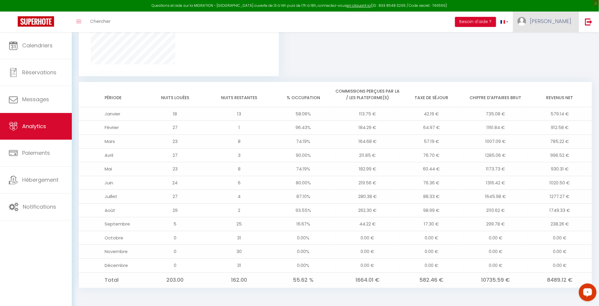
click at [560, 19] on span "[PERSON_NAME]" at bounding box center [550, 20] width 41 height 7
click at [554, 51] on link "Équipe" at bounding box center [555, 52] width 44 height 10
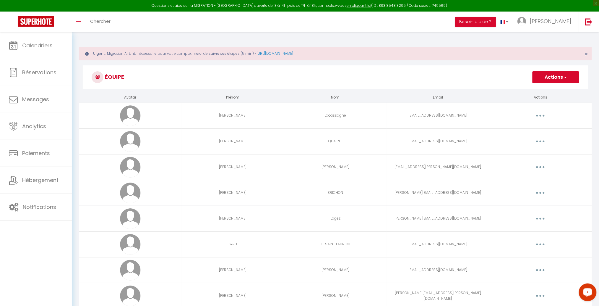
click at [552, 79] on button "Actions" at bounding box center [556, 77] width 47 height 12
click at [548, 89] on link "Ajouter un nouvel utilisateur" at bounding box center [544, 90] width 70 height 8
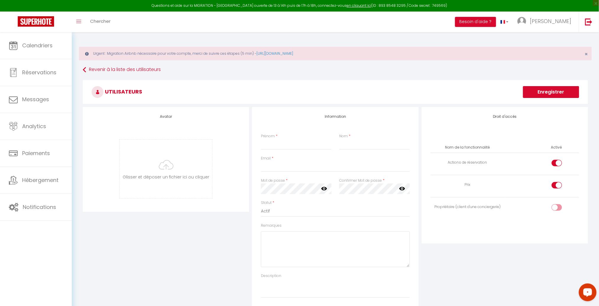
click at [556, 185] on div at bounding box center [557, 185] width 10 height 7
click at [557, 185] on input "checkbox" at bounding box center [562, 186] width 10 height 9
click at [557, 207] on input "checkbox" at bounding box center [562, 208] width 10 height 9
click at [275, 147] on input "Prénom" at bounding box center [296, 144] width 70 height 11
paste input "[PERSON_NAME][EMAIL_ADDRESS][DOMAIN_NAME]"
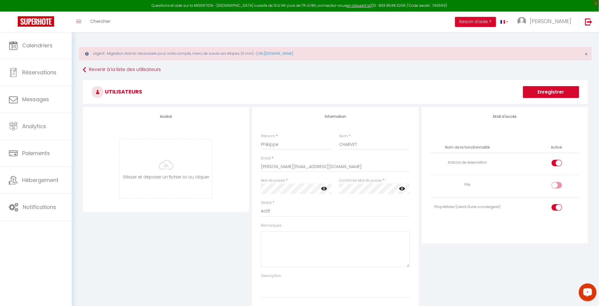
click at [401, 188] on icon at bounding box center [402, 189] width 6 height 4
click at [323, 187] on icon at bounding box center [324, 188] width 6 height 6
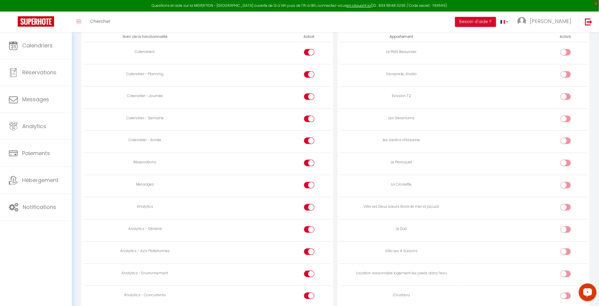
scroll to position [342, 0]
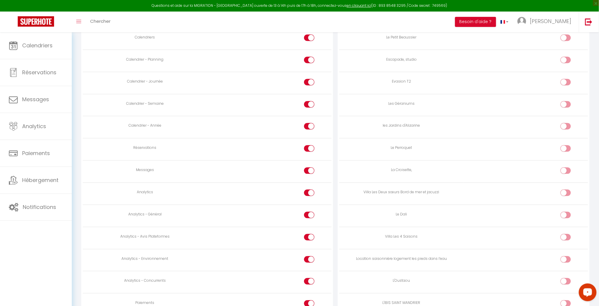
click at [567, 238] on input "checkbox" at bounding box center [571, 238] width 10 height 9
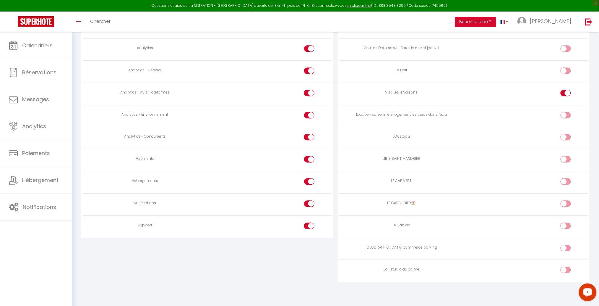
scroll to position [488, 0]
click at [309, 224] on div at bounding box center [309, 225] width 10 height 7
click at [309, 224] on input "checkbox" at bounding box center [314, 226] width 10 height 9
click at [307, 205] on div at bounding box center [309, 203] width 10 height 7
click at [309, 205] on input "checkbox" at bounding box center [314, 204] width 10 height 9
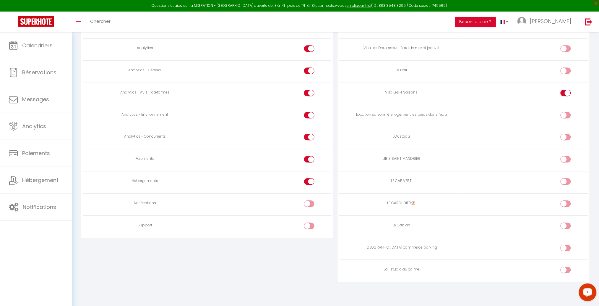
click at [307, 178] on div at bounding box center [309, 181] width 10 height 7
click at [309, 178] on input "checkbox" at bounding box center [314, 182] width 10 height 9
click at [308, 136] on div at bounding box center [309, 137] width 10 height 7
click at [309, 136] on input "checkbox" at bounding box center [314, 138] width 10 height 9
click at [309, 114] on input "checkbox" at bounding box center [314, 116] width 10 height 9
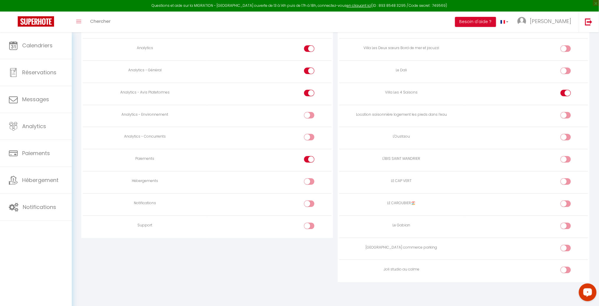
click at [309, 92] on input "checkbox" at bounding box center [314, 94] width 10 height 9
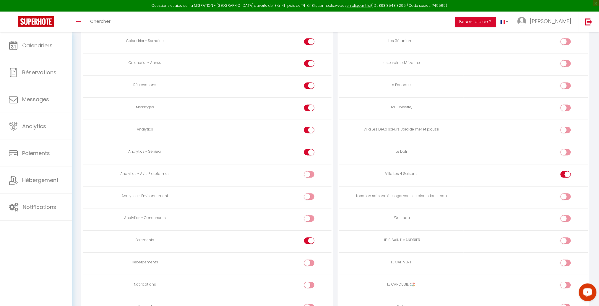
scroll to position [397, 0]
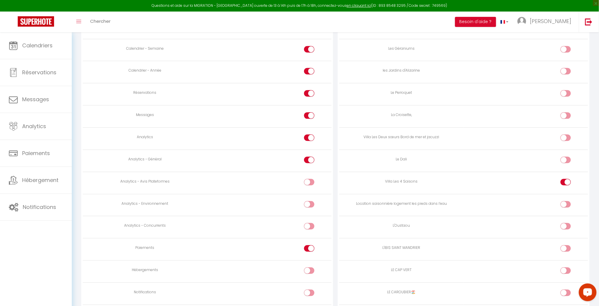
click at [311, 161] on input "checkbox" at bounding box center [314, 161] width 10 height 9
click at [311, 118] on input "checkbox" at bounding box center [314, 116] width 10 height 9
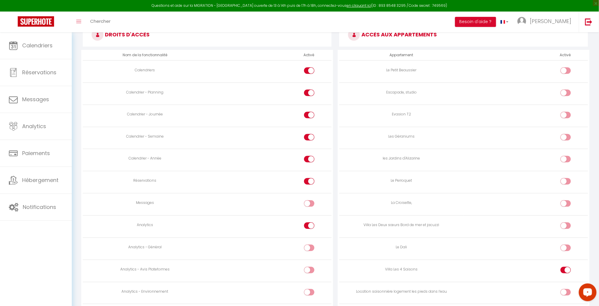
scroll to position [305, 0]
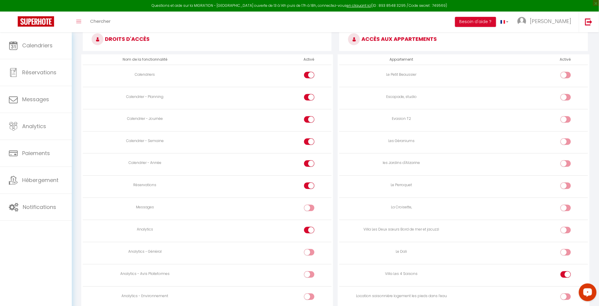
click at [309, 122] on input "checkbox" at bounding box center [314, 120] width 10 height 9
click at [310, 137] on td at bounding box center [269, 142] width 124 height 22
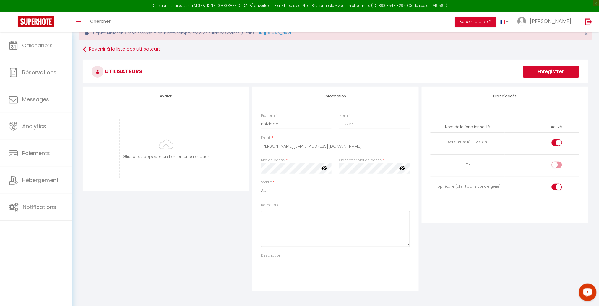
scroll to position [15, 0]
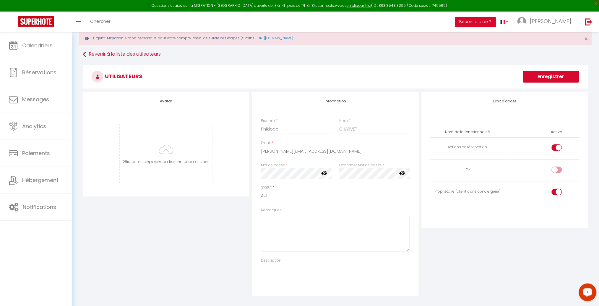
click at [557, 76] on button "Enregistrer" at bounding box center [551, 77] width 56 height 12
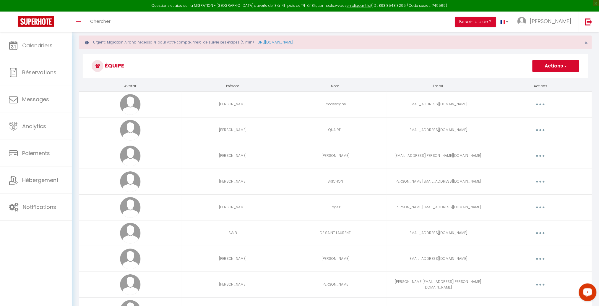
scroll to position [22, 0]
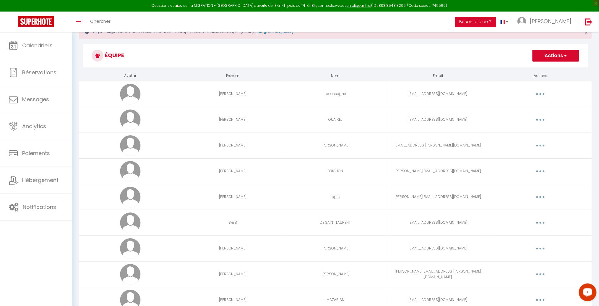
click at [542, 194] on button "button" at bounding box center [540, 196] width 17 height 9
click at [509, 209] on link "Editer" at bounding box center [525, 210] width 44 height 10
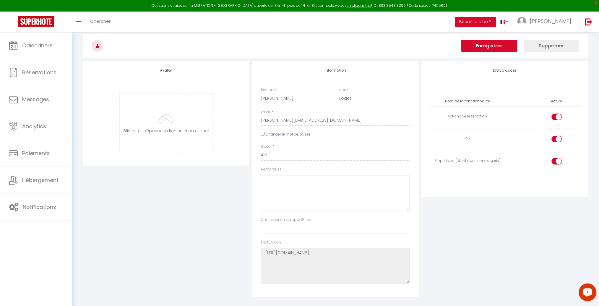
scroll to position [45, 0]
click at [283, 134] on label "Changer le mot de passe" at bounding box center [288, 135] width 45 height 6
click at [265, 134] on input "Changer le mot de passe" at bounding box center [263, 134] width 4 height 4
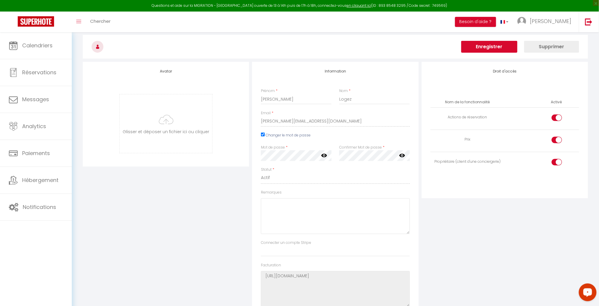
click at [324, 157] on icon at bounding box center [324, 155] width 6 height 4
click at [324, 157] on icon at bounding box center [324, 155] width 6 height 5
click at [559, 138] on input "checkbox" at bounding box center [562, 141] width 10 height 9
click at [400, 155] on icon at bounding box center [402, 155] width 6 height 4
click at [322, 152] on icon at bounding box center [324, 155] width 6 height 6
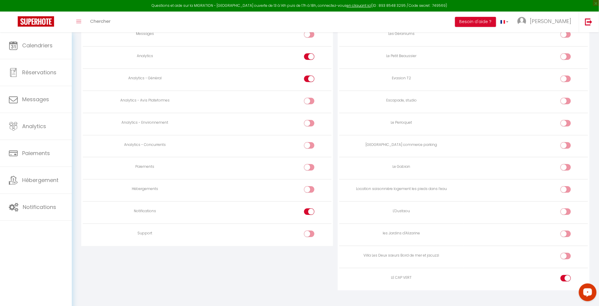
scroll to position [541, 0]
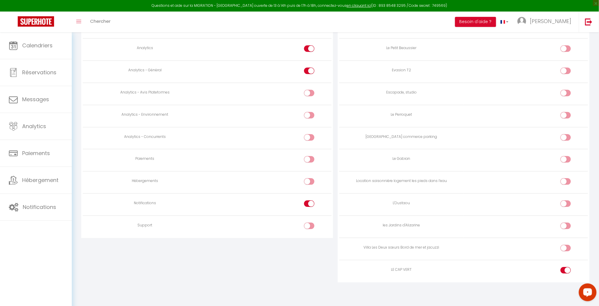
click at [306, 201] on div at bounding box center [309, 203] width 10 height 7
click at [309, 201] on input "checkbox" at bounding box center [314, 204] width 10 height 9
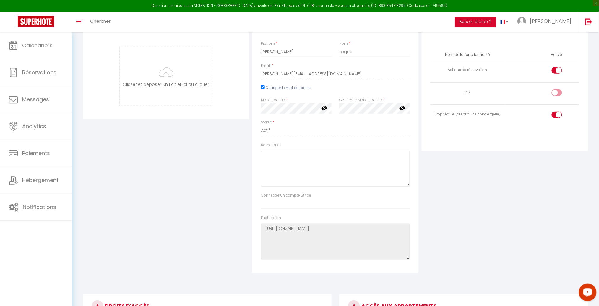
scroll to position [0, 0]
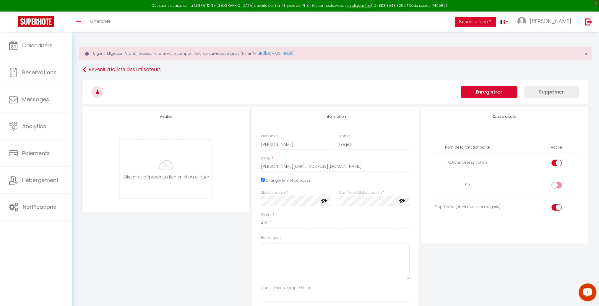
click at [495, 93] on button "Enregistrer" at bounding box center [489, 92] width 56 height 12
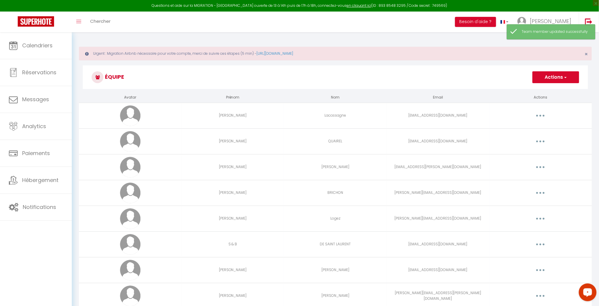
click at [483, 77] on h3 "Équipe" at bounding box center [335, 77] width 505 height 24
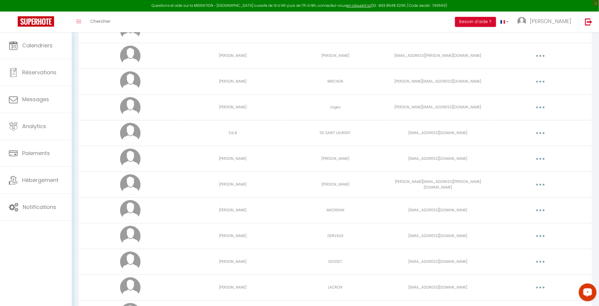
scroll to position [113, 0]
click at [540, 180] on button "button" at bounding box center [540, 182] width 17 height 9
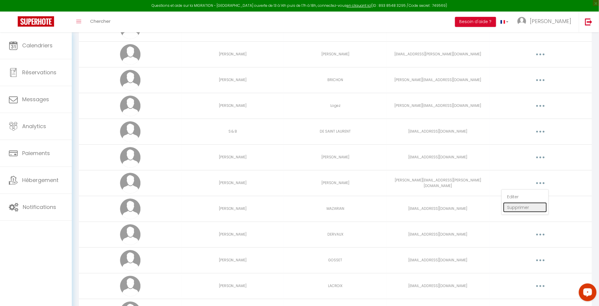
click at [521, 207] on link "Supprimer" at bounding box center [525, 207] width 44 height 10
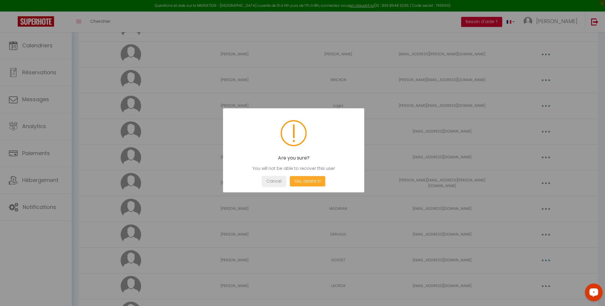
click at [314, 185] on button "Yes, delete it!" at bounding box center [307, 181] width 35 height 10
click at [293, 180] on button "OK" at bounding box center [293, 181] width 15 height 10
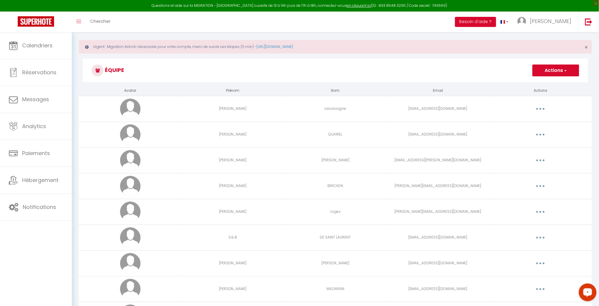
scroll to position [0, 0]
